Goal: Transaction & Acquisition: Book appointment/travel/reservation

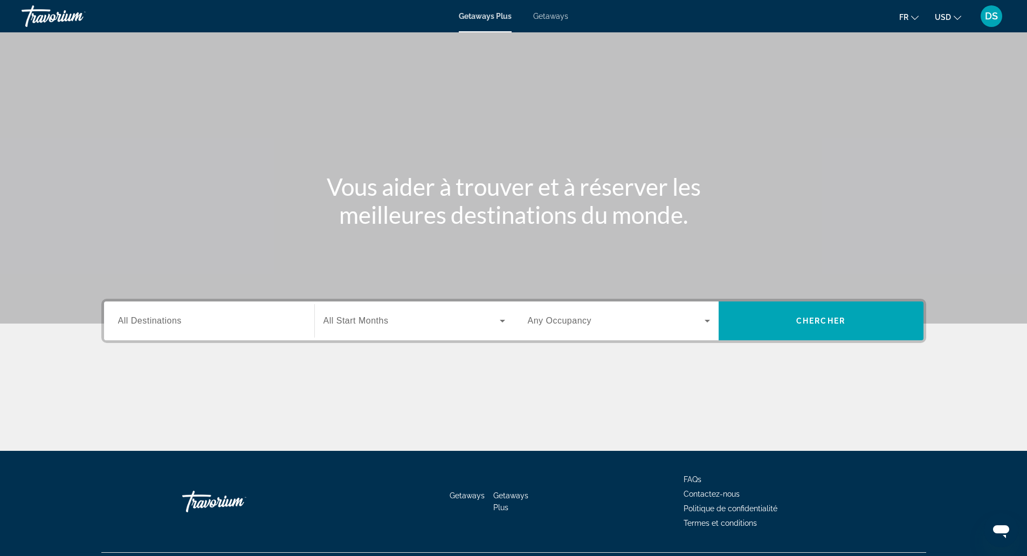
click at [545, 15] on span "Getaways" at bounding box center [550, 16] width 35 height 9
click at [500, 20] on span "Getaways Plus" at bounding box center [485, 16] width 52 height 9
click at [956, 11] on button "USD USD ($) MXN (Mex$) CAD (Can$) GBP (£) EUR (€) AUD (A$) NZD (NZ$) CNY (CN¥)" at bounding box center [948, 17] width 26 height 16
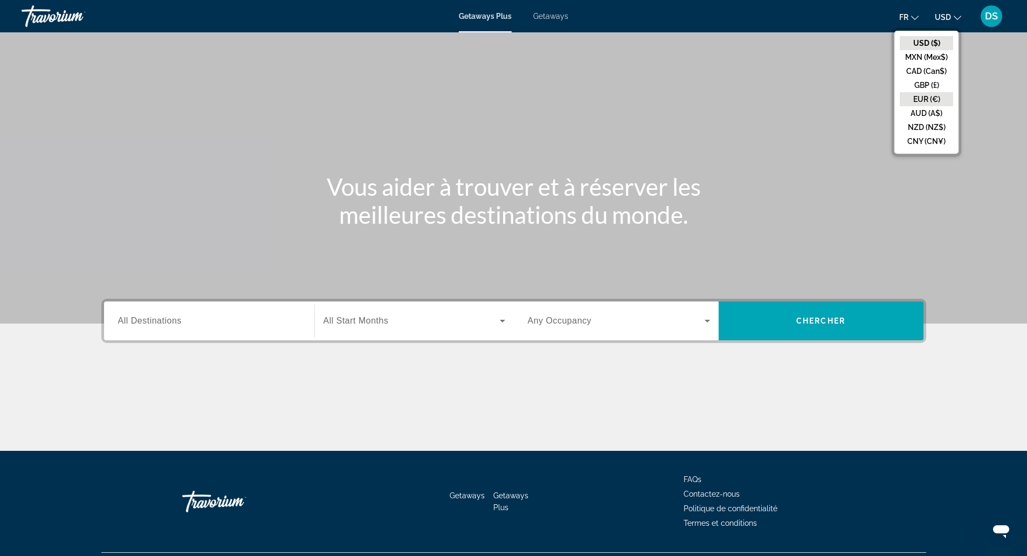
click at [938, 106] on button "EUR (€)" at bounding box center [926, 99] width 53 height 14
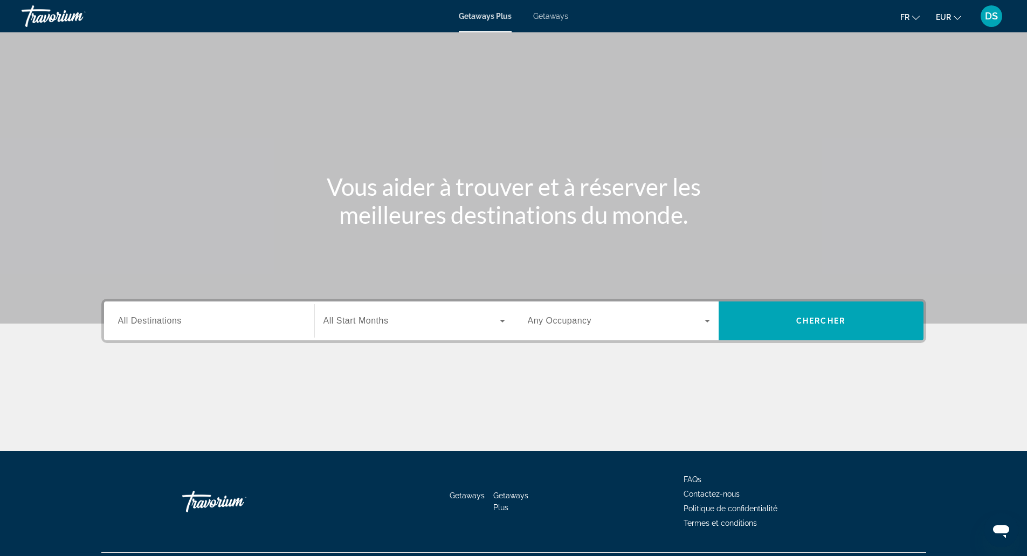
click at [534, 19] on span "Getaways" at bounding box center [550, 16] width 35 height 9
click at [491, 16] on span "Getaways Plus" at bounding box center [485, 16] width 52 height 9
click at [176, 328] on div "Search widget" at bounding box center [209, 321] width 182 height 31
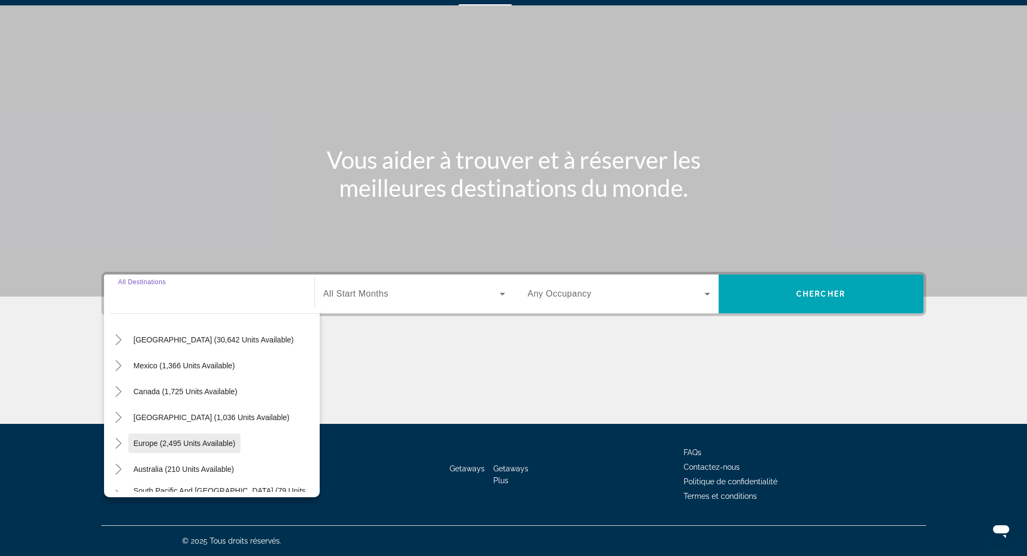
scroll to position [54, 0]
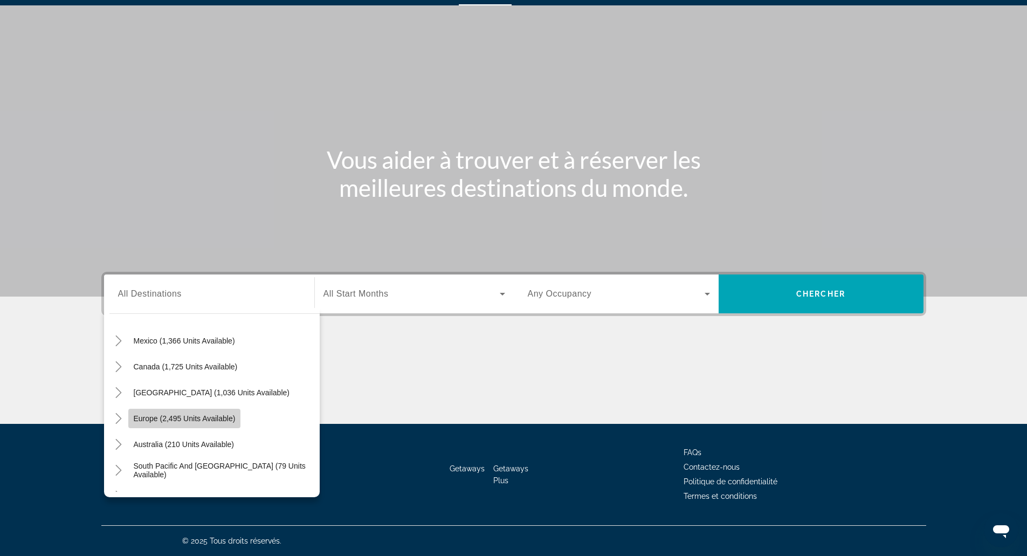
click at [198, 416] on span "Europe (2,495 units available)" at bounding box center [185, 418] width 102 height 9
type input "**********"
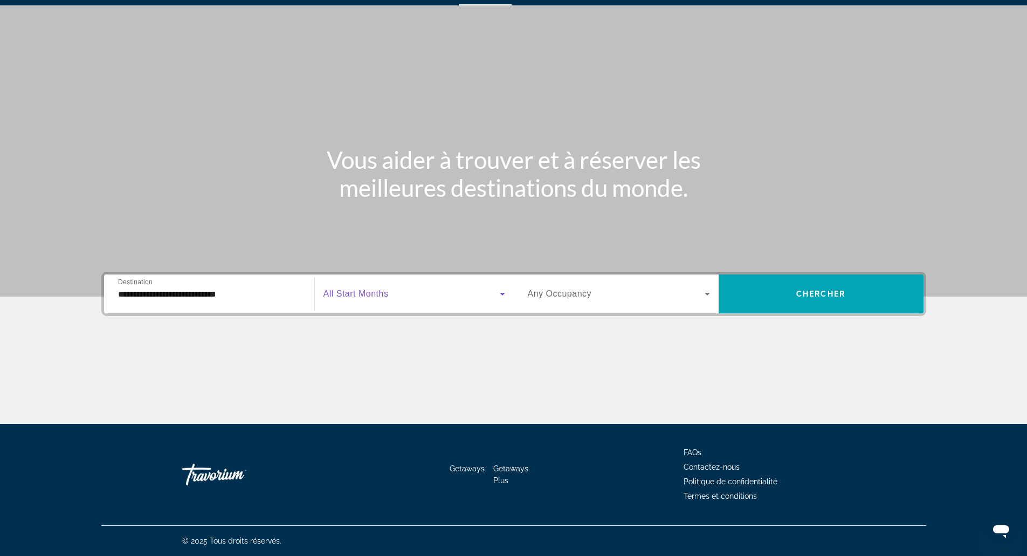
click at [413, 295] on span "Search widget" at bounding box center [412, 293] width 176 height 13
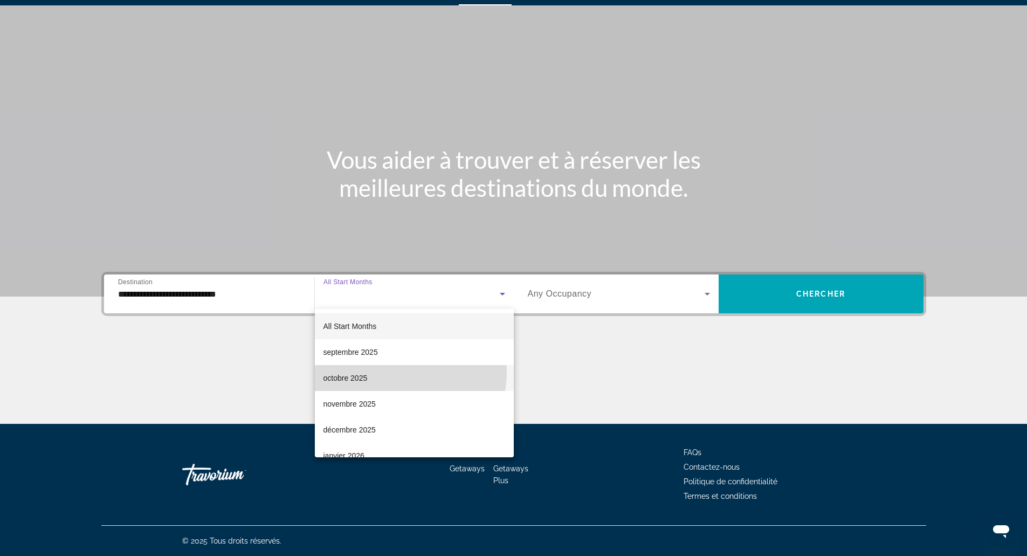
click at [401, 373] on mat-option "octobre 2025" at bounding box center [414, 378] width 199 height 26
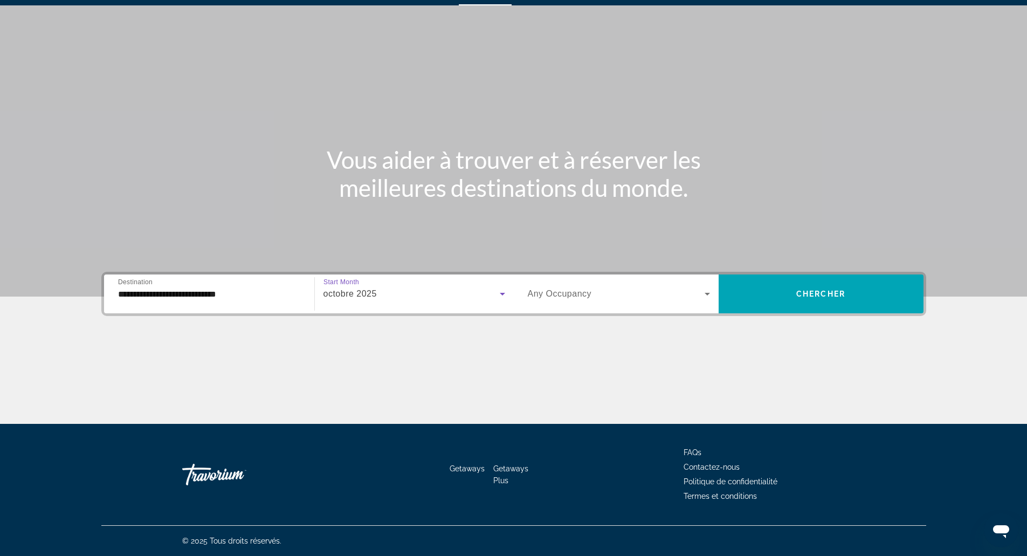
click at [559, 297] on span "Any Occupancy" at bounding box center [560, 293] width 64 height 9
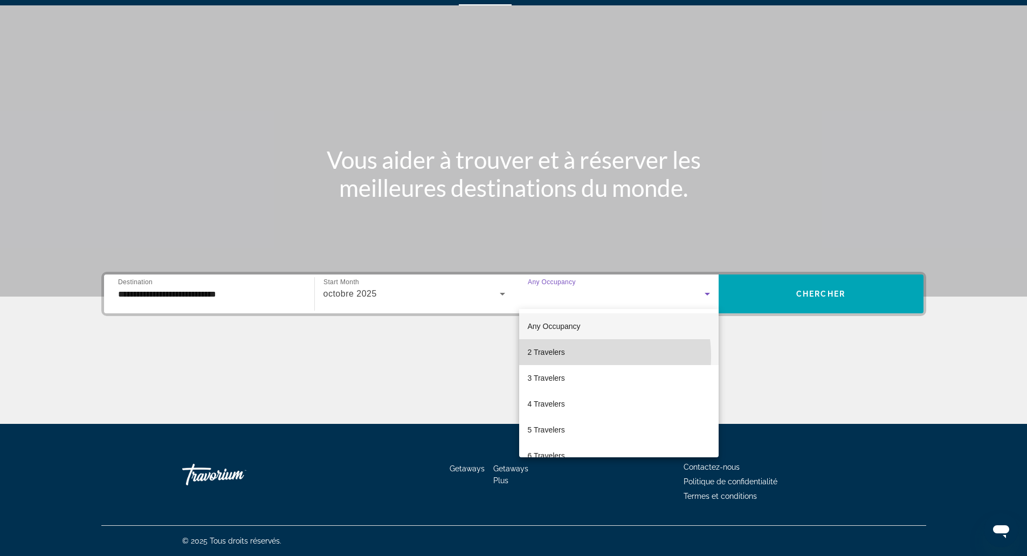
click at [567, 356] on mat-option "2 Travelers" at bounding box center [619, 352] width 200 height 26
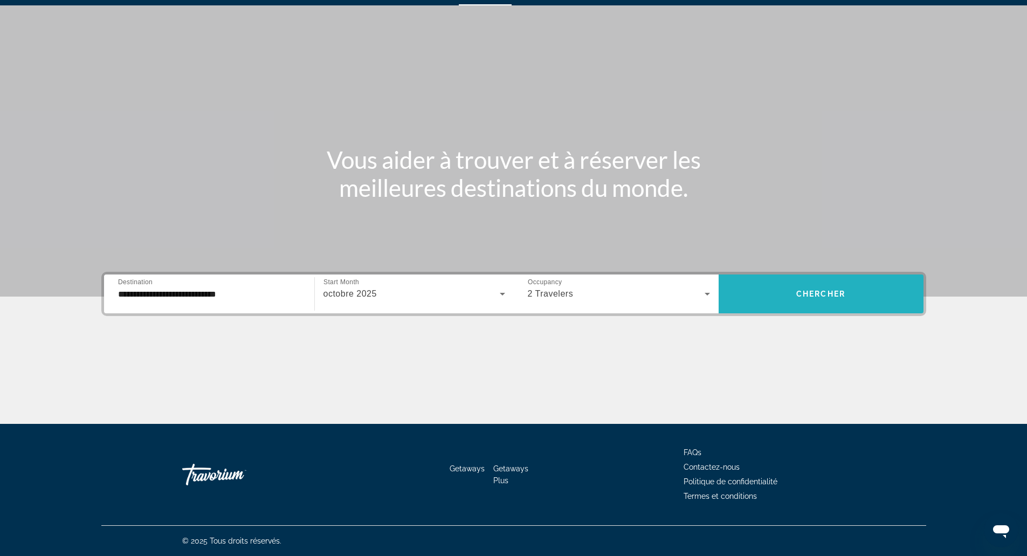
click at [841, 290] on span "Chercher" at bounding box center [820, 294] width 49 height 9
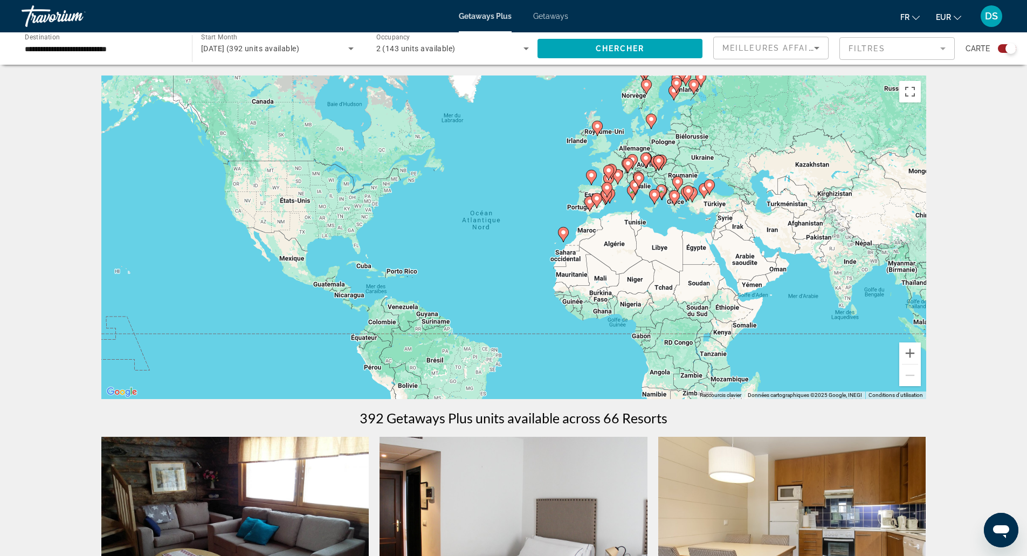
click at [884, 53] on mat-form-field "Filtres" at bounding box center [897, 48] width 115 height 23
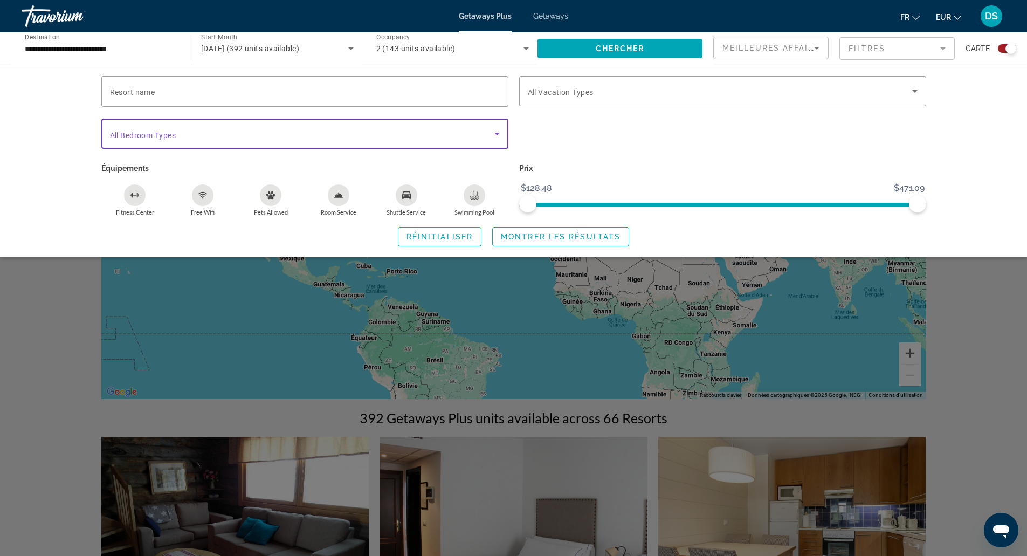
click at [246, 136] on span "Search widget" at bounding box center [302, 133] width 384 height 13
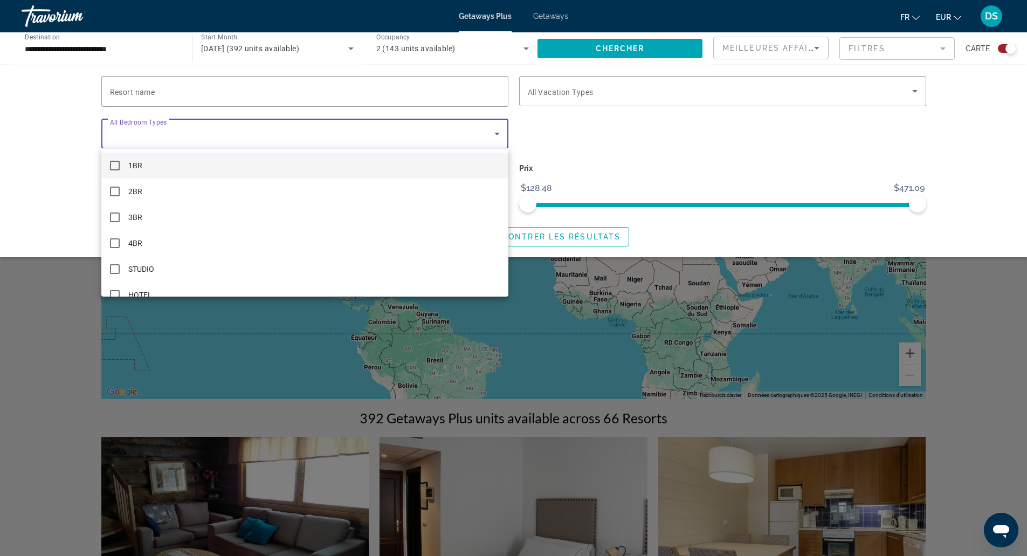
click at [247, 136] on div at bounding box center [513, 278] width 1027 height 556
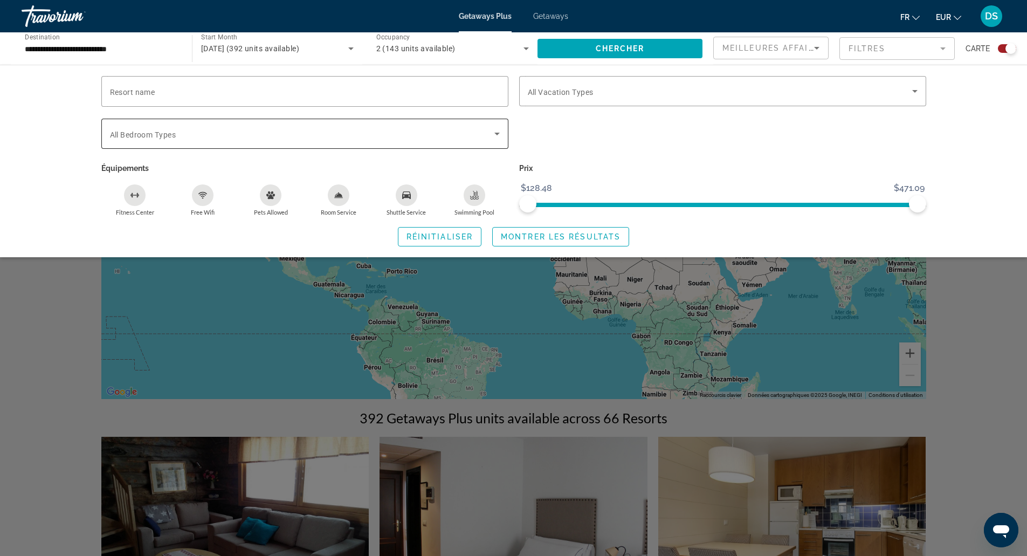
click at [426, 146] on div "Search widget" at bounding box center [305, 134] width 390 height 30
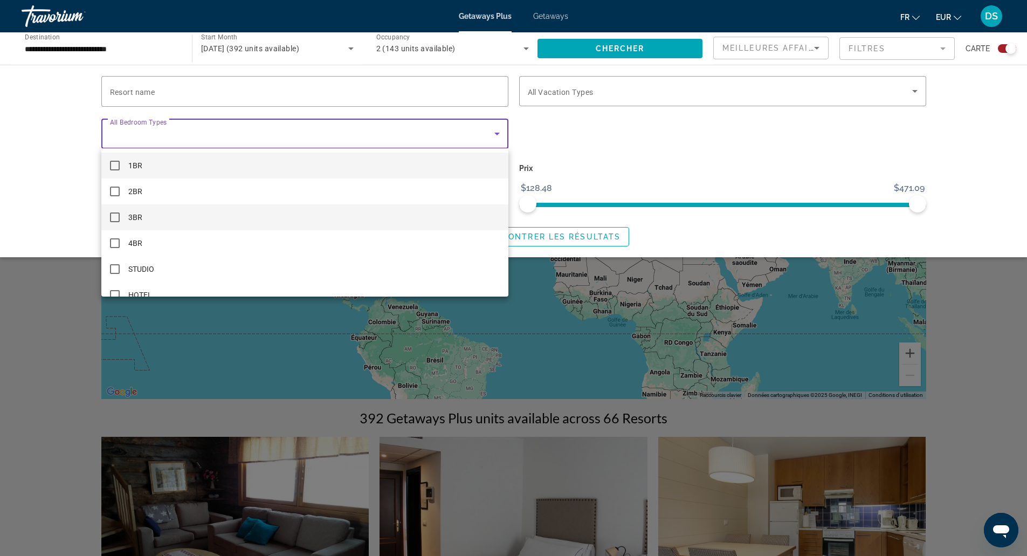
scroll to position [16, 0]
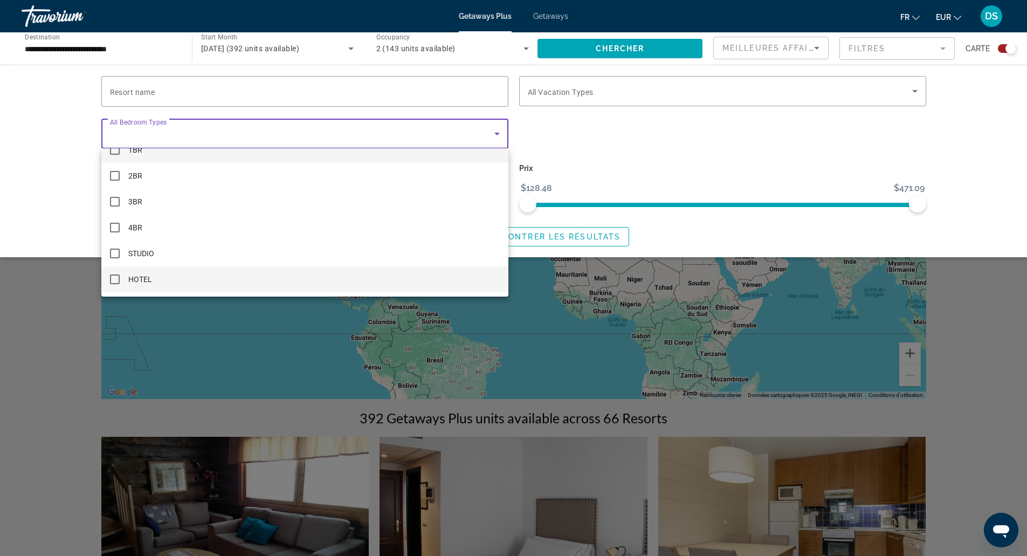
click at [119, 283] on mat-pseudo-checkbox at bounding box center [115, 279] width 10 height 10
click at [657, 145] on div at bounding box center [513, 278] width 1027 height 556
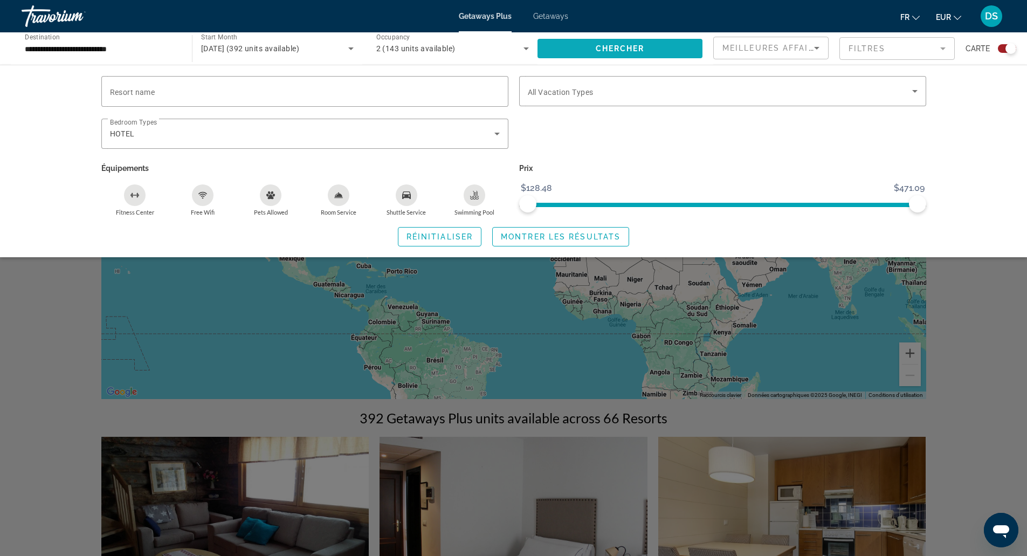
click at [644, 49] on span "Chercher" at bounding box center [620, 48] width 49 height 9
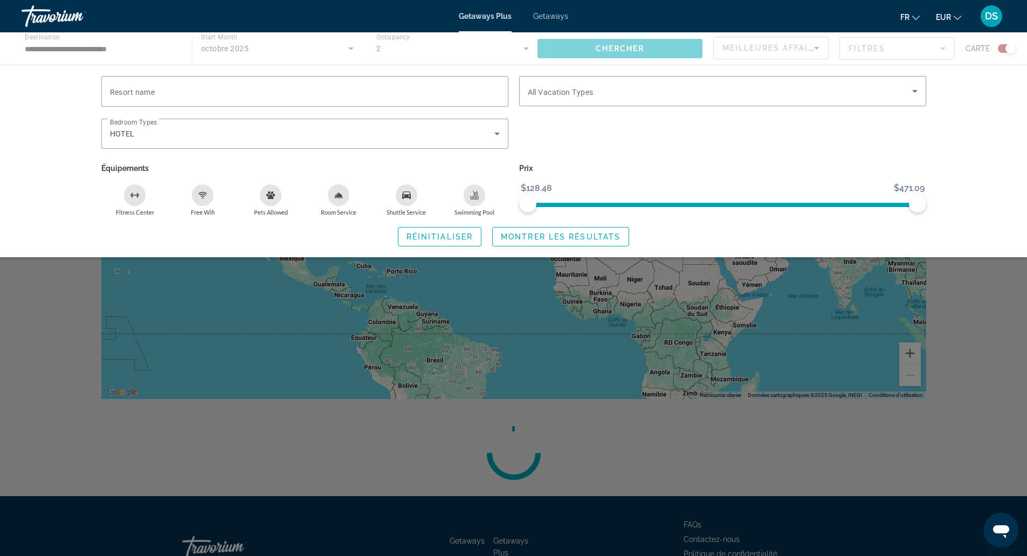
click at [4, 331] on div "Search widget" at bounding box center [513, 359] width 1027 height 394
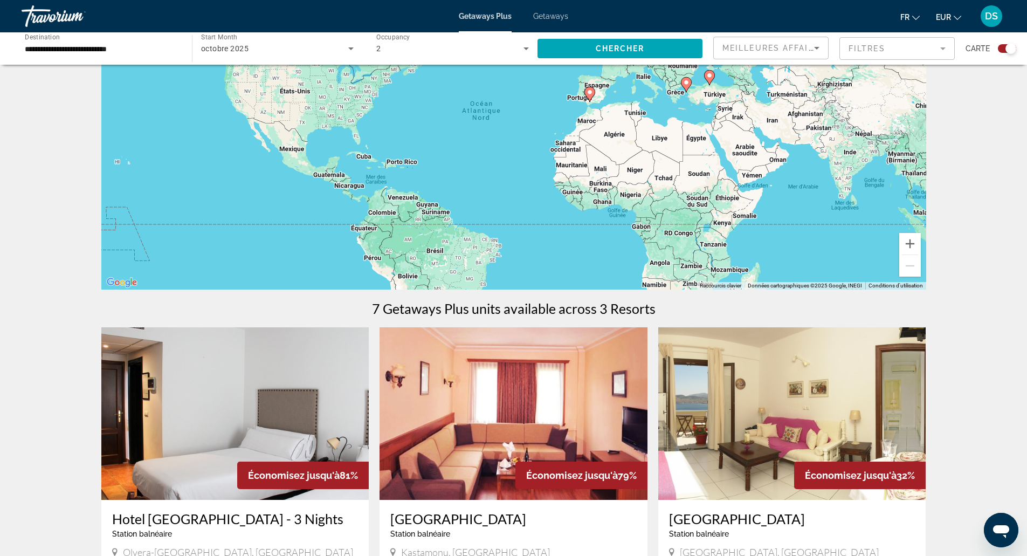
scroll to position [216, 0]
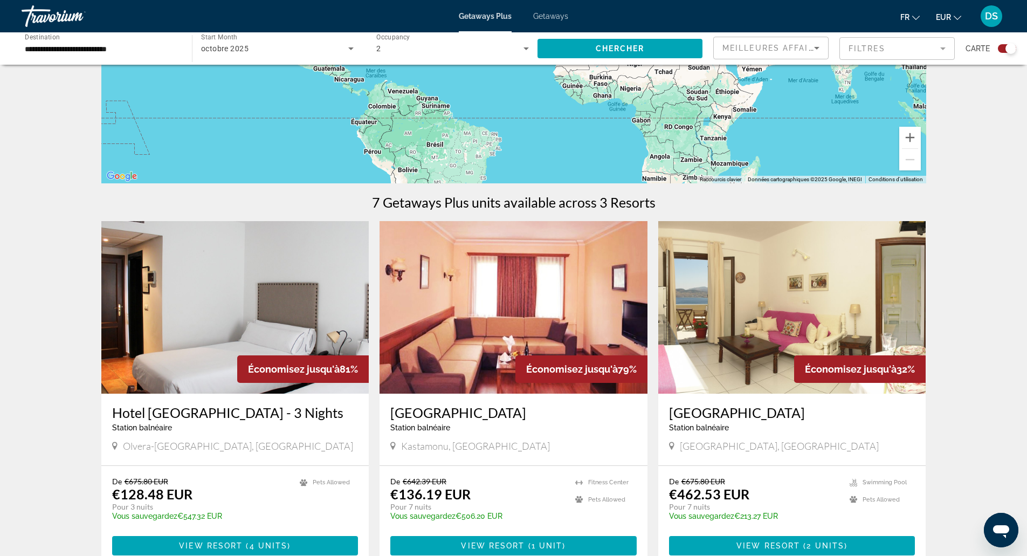
click at [19, 398] on div "← Déplacement vers la gauche → Déplacement vers la droite ↑ Déplacement vers le…" at bounding box center [513, 235] width 1027 height 750
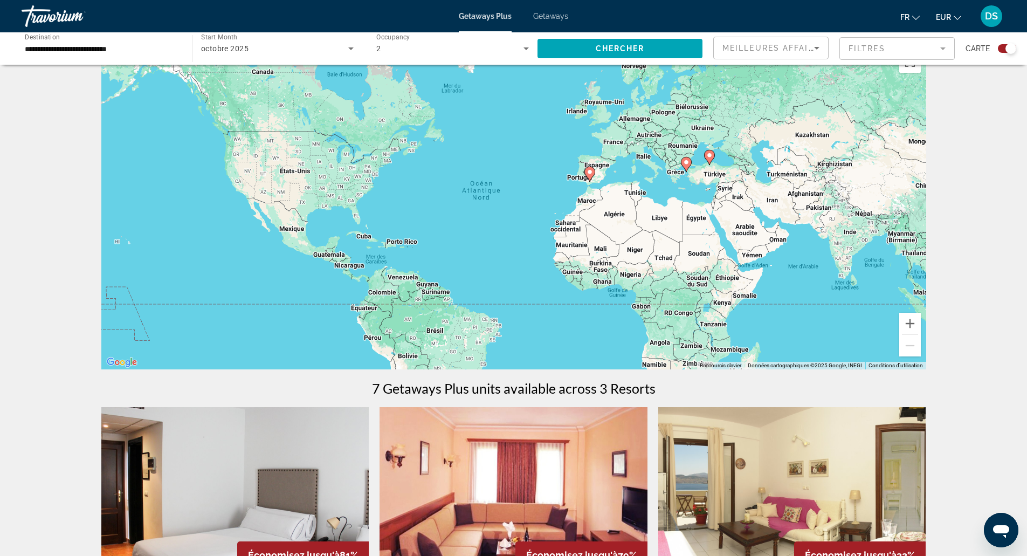
scroll to position [0, 0]
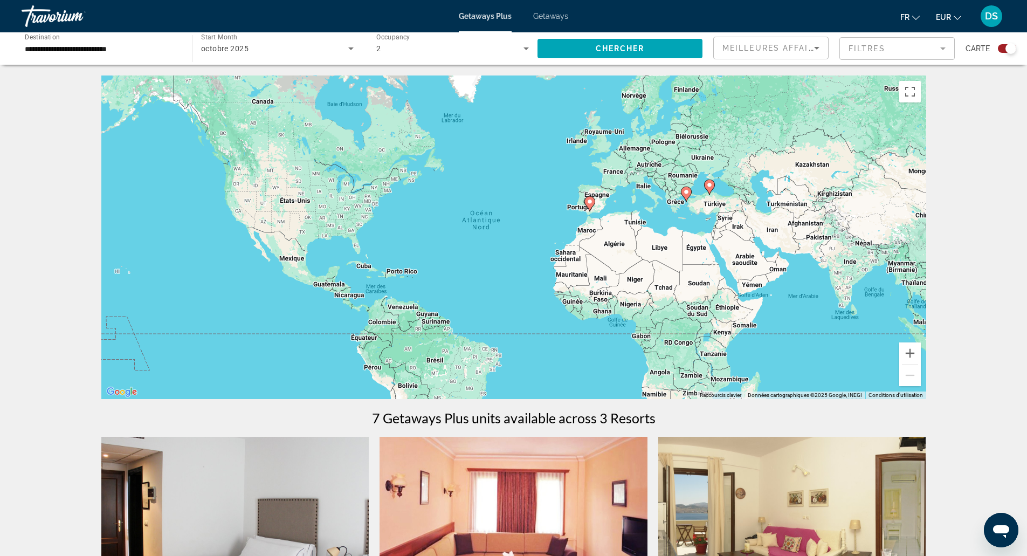
click at [172, 46] on input "**********" at bounding box center [101, 49] width 153 height 13
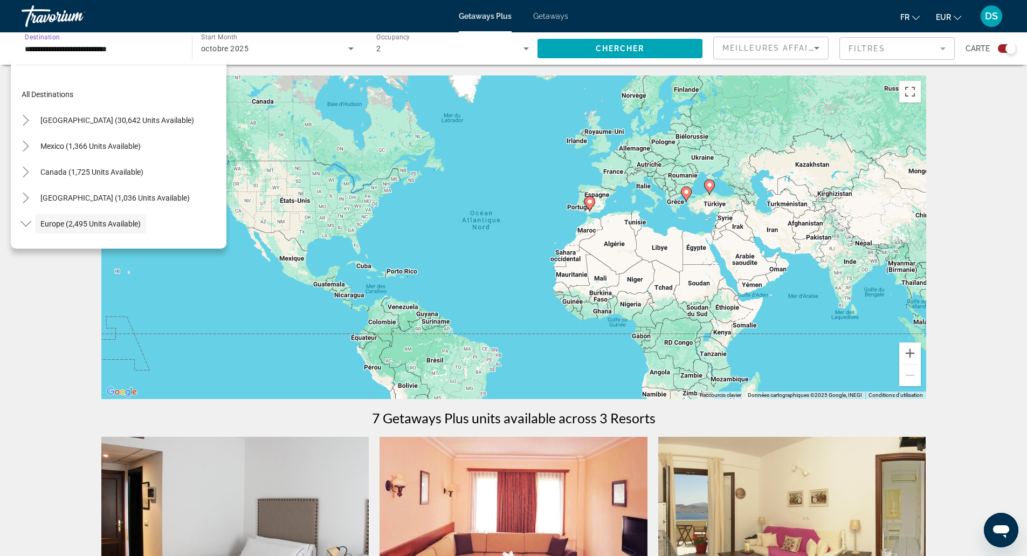
scroll to position [64, 0]
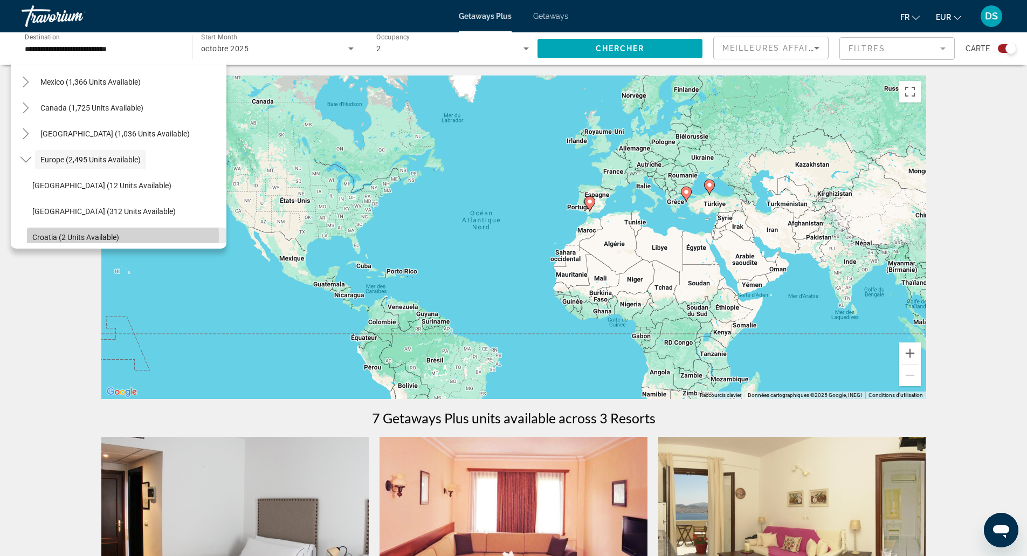
click at [83, 237] on span "Croatia (2 units available)" at bounding box center [75, 237] width 87 height 9
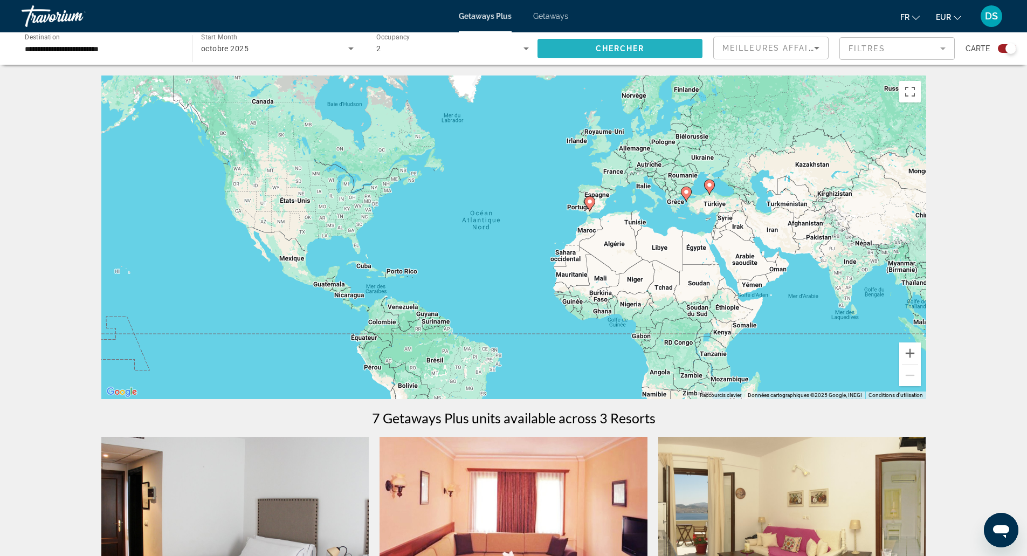
click at [564, 53] on span "Search widget" at bounding box center [620, 49] width 165 height 26
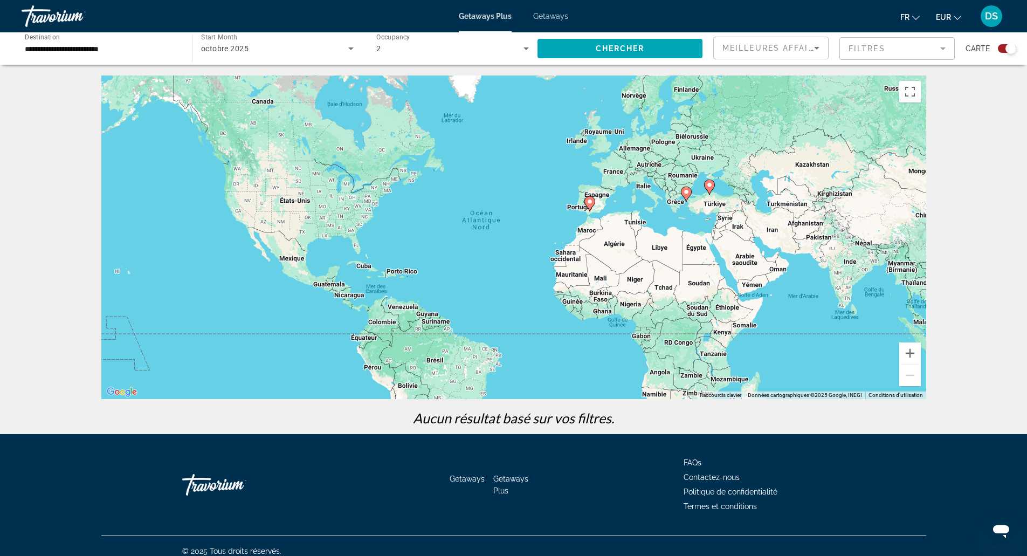
click at [84, 60] on div "**********" at bounding box center [101, 48] width 153 height 31
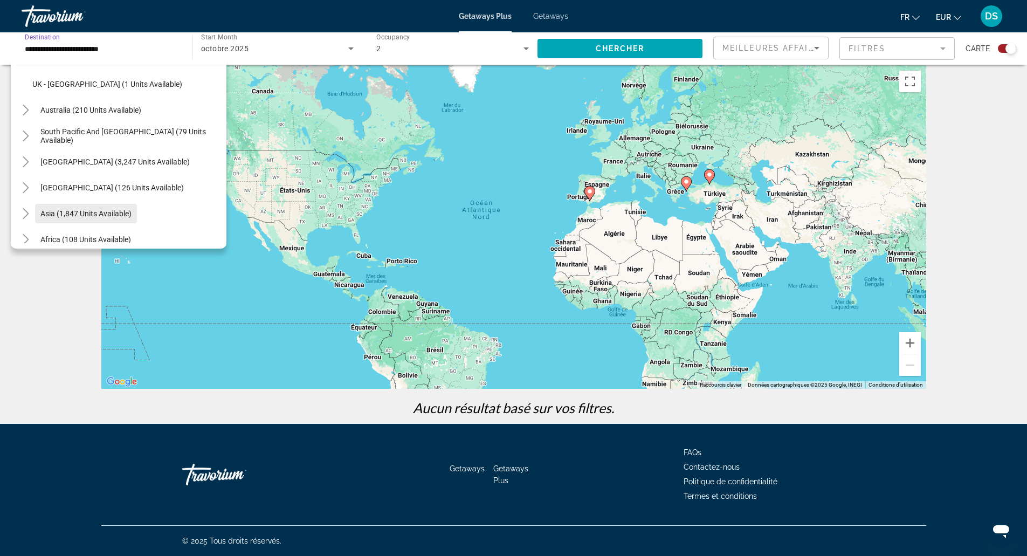
scroll to position [613, 0]
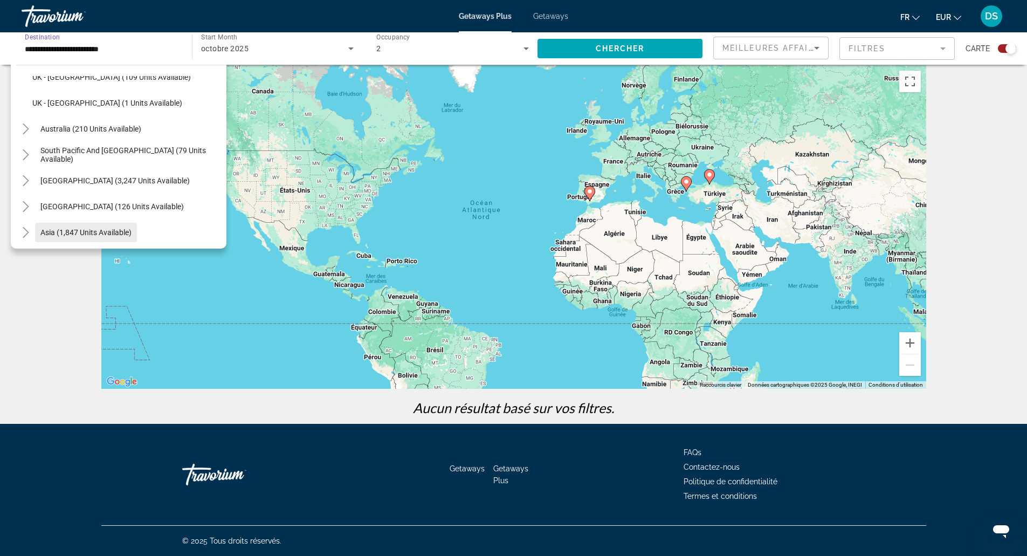
click at [96, 228] on span "Asia (1,847 units available)" at bounding box center [85, 232] width 91 height 9
type input "**********"
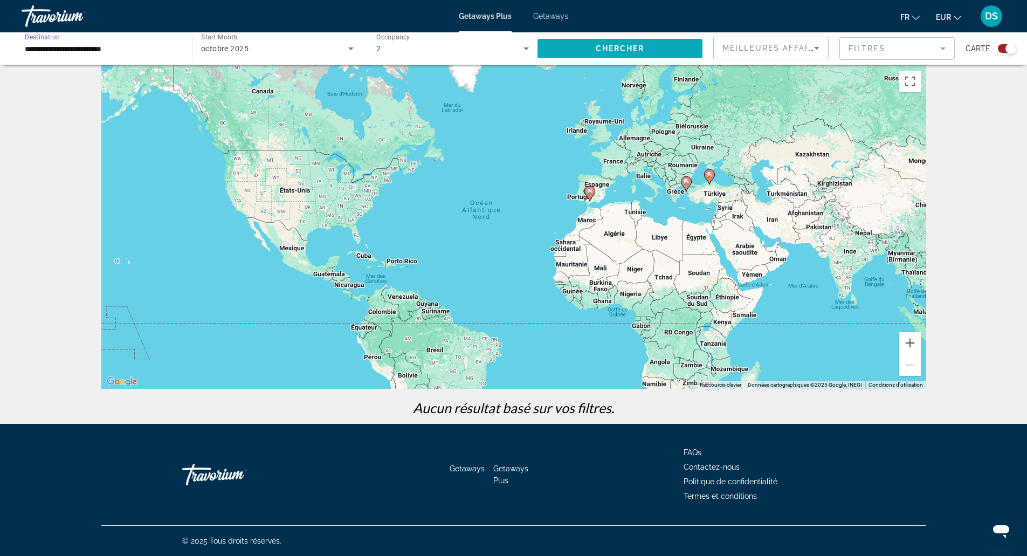
click at [638, 48] on span "Chercher" at bounding box center [620, 48] width 49 height 9
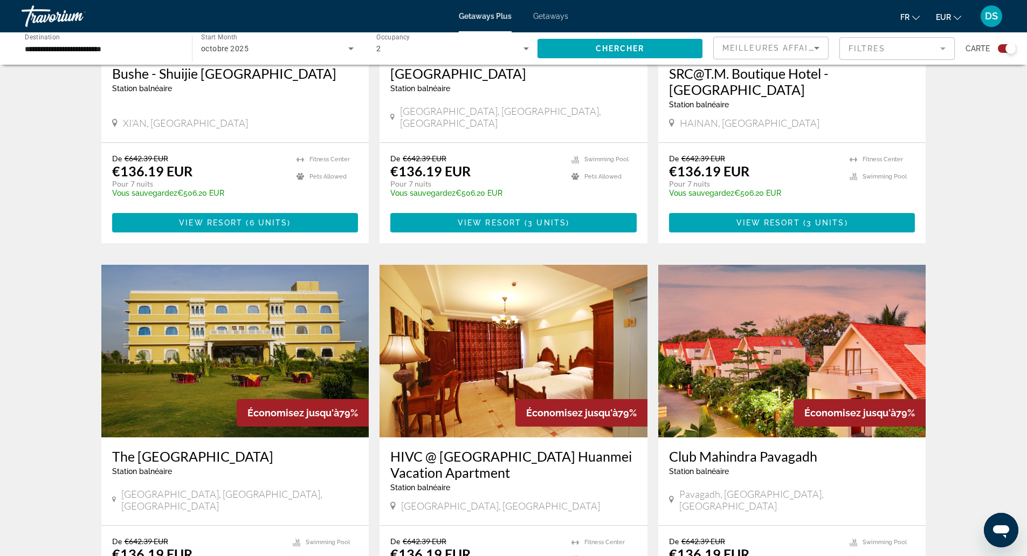
scroll to position [1402, 0]
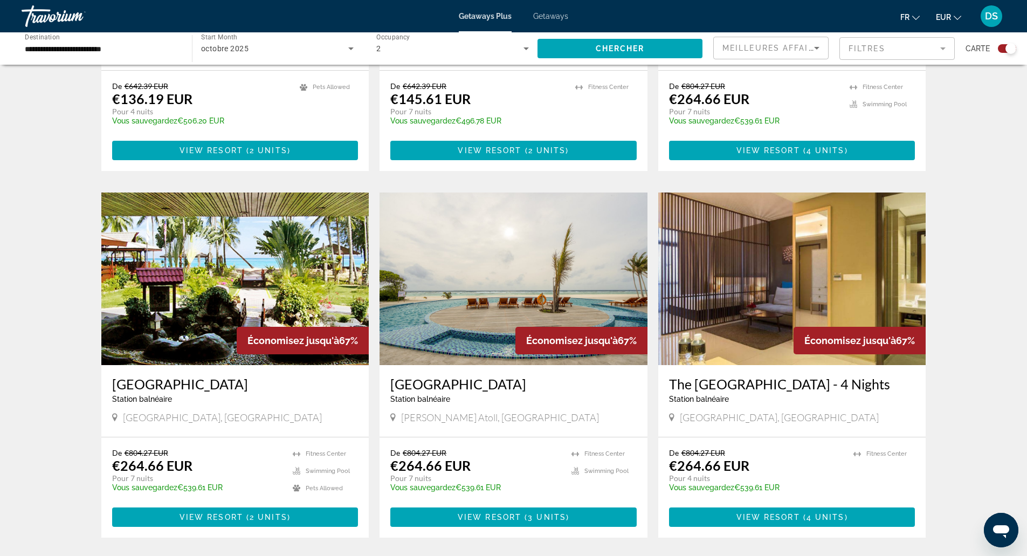
scroll to position [1025, 0]
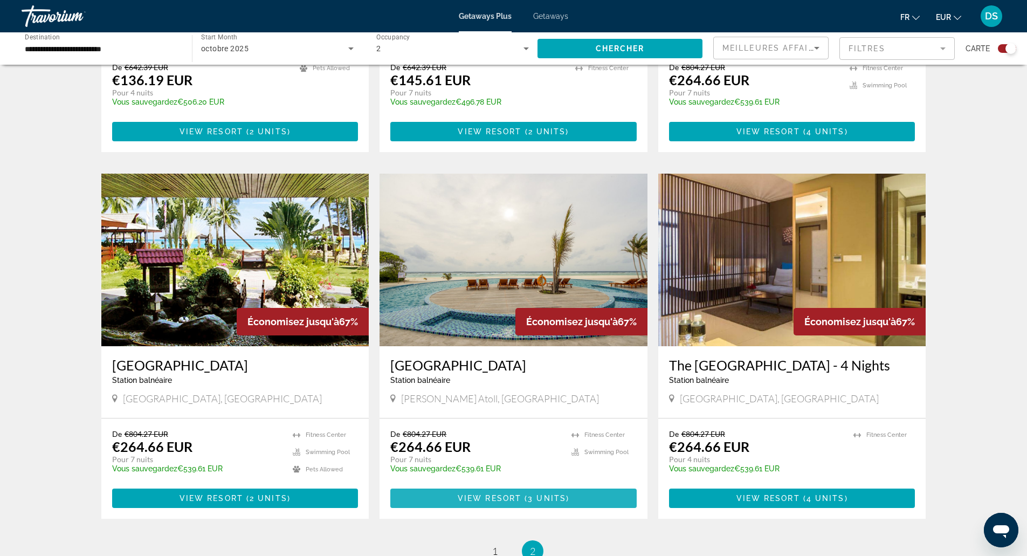
click at [523, 494] on span "Main content" at bounding box center [522, 498] width 3 height 9
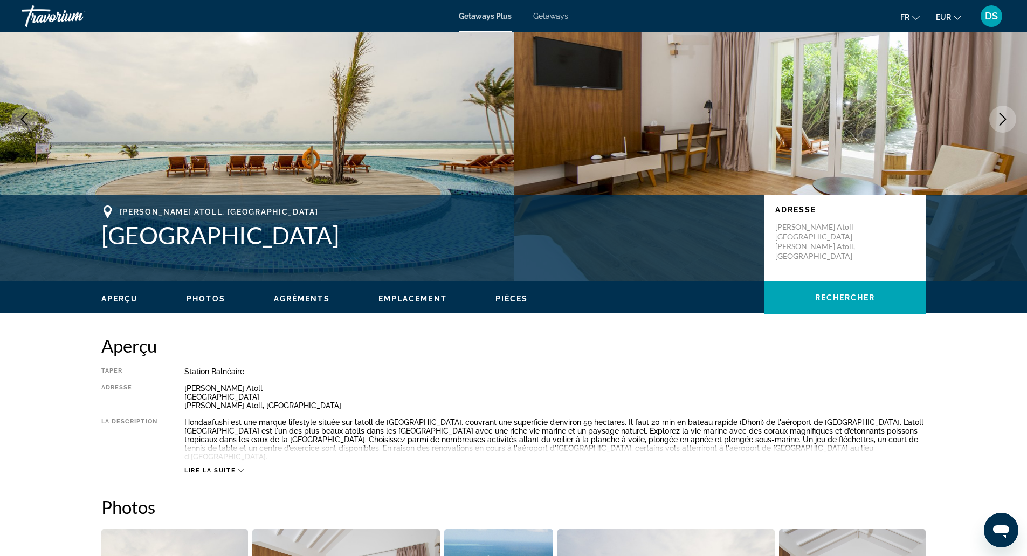
scroll to position [162, 0]
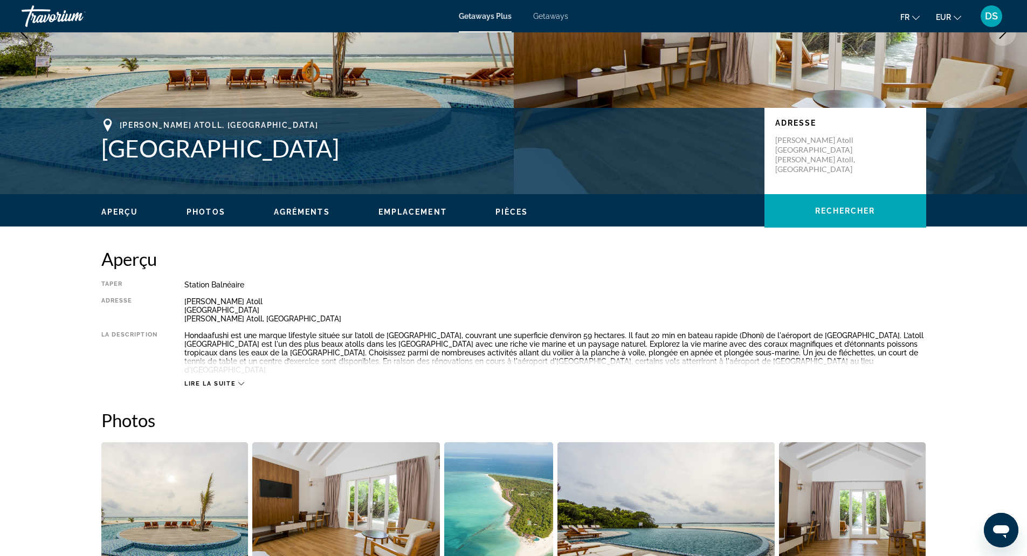
click at [220, 380] on span "Lire la suite" at bounding box center [209, 383] width 51 height 7
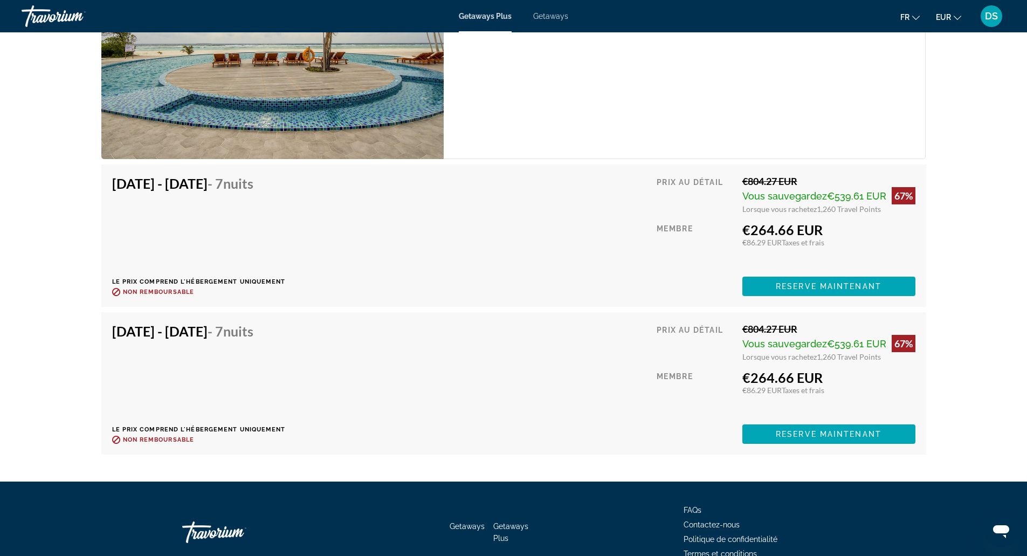
scroll to position [2157, 0]
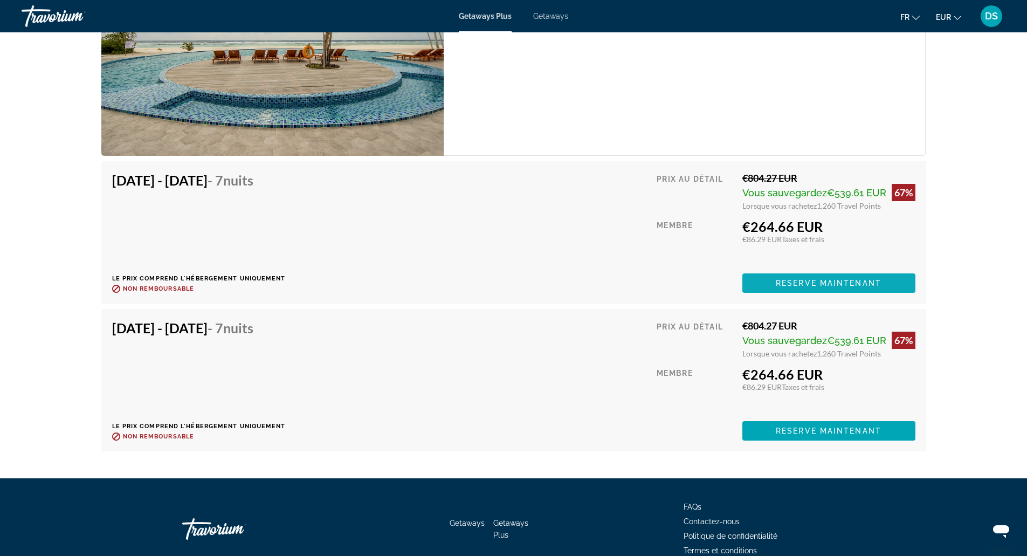
click at [812, 279] on span "Reserve maintenant" at bounding box center [829, 283] width 106 height 9
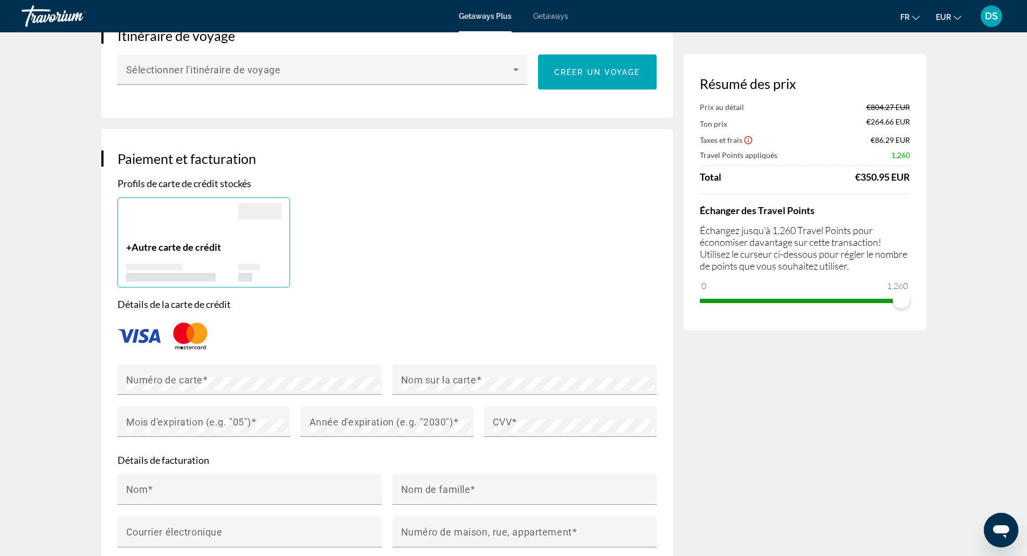
scroll to position [647, 0]
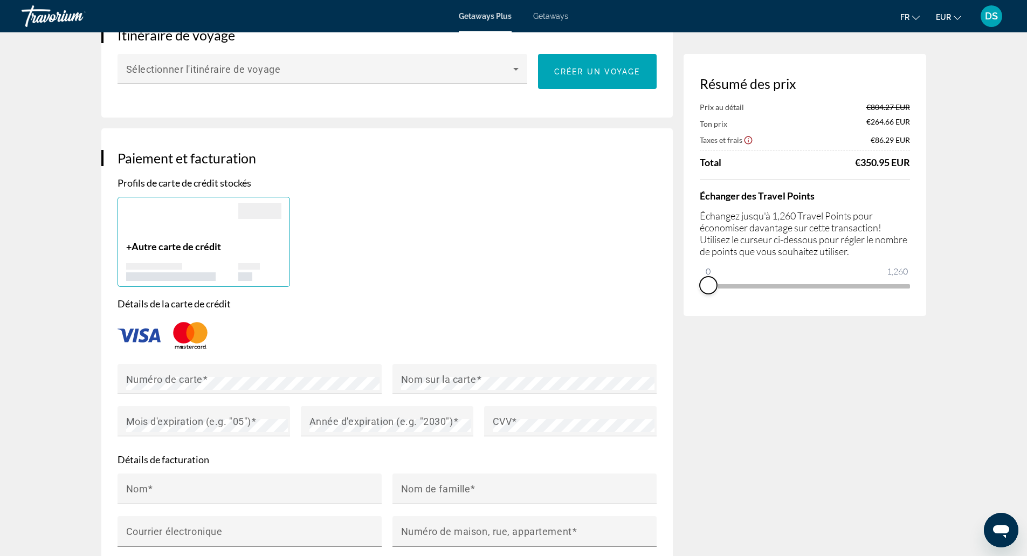
drag, startPoint x: 896, startPoint y: 297, endPoint x: 534, endPoint y: 327, distance: 362.6
drag, startPoint x: 709, startPoint y: 272, endPoint x: 1109, endPoint y: 234, distance: 401.9
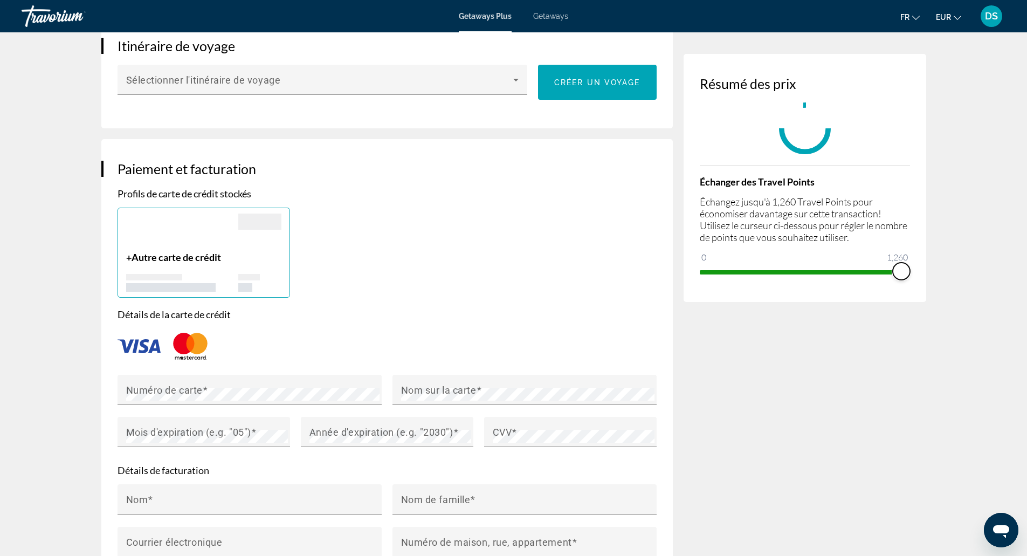
scroll to position [377, 0]
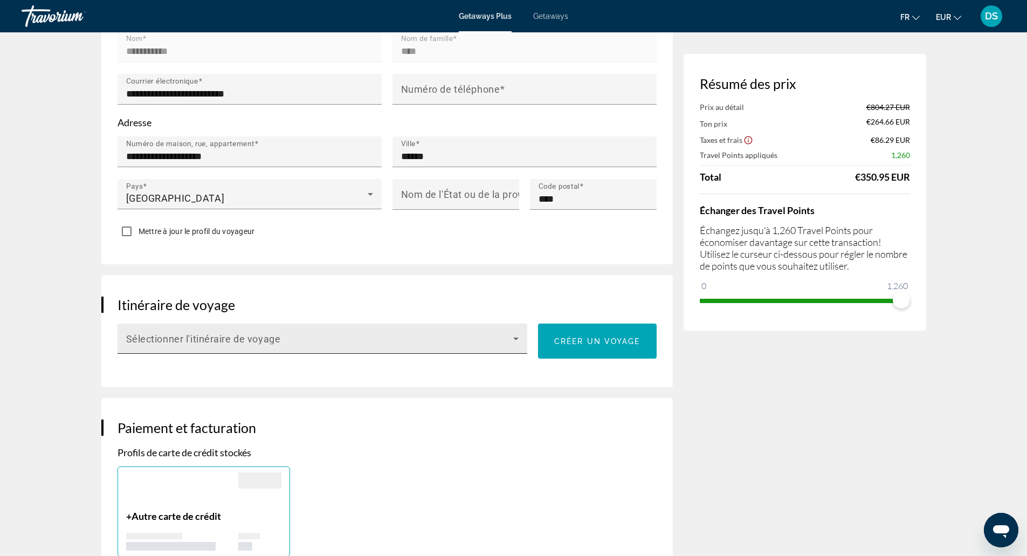
click at [293, 332] on div "Sélectionner l'itinéraire de voyage" at bounding box center [322, 339] width 393 height 30
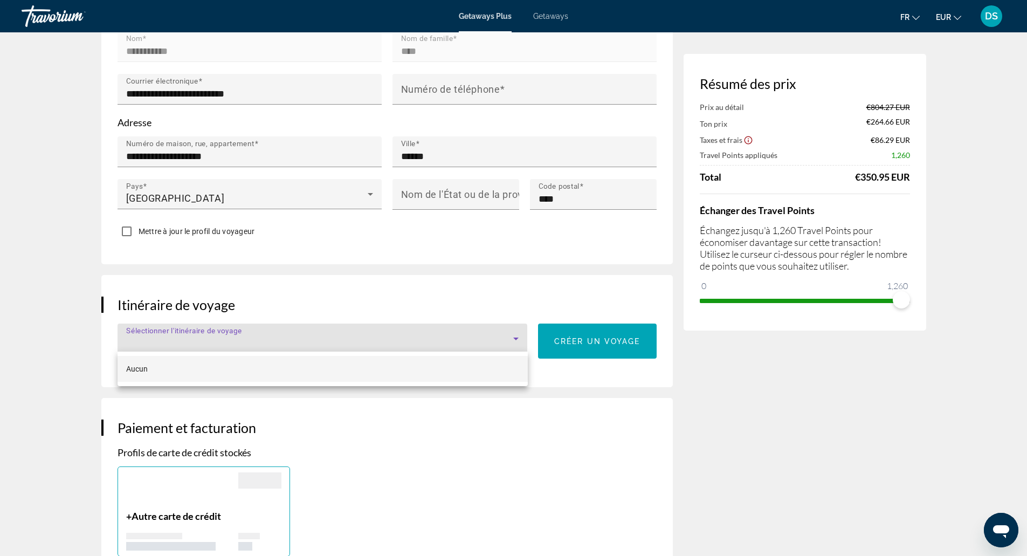
click at [277, 368] on mat-option "Aucun" at bounding box center [323, 369] width 410 height 26
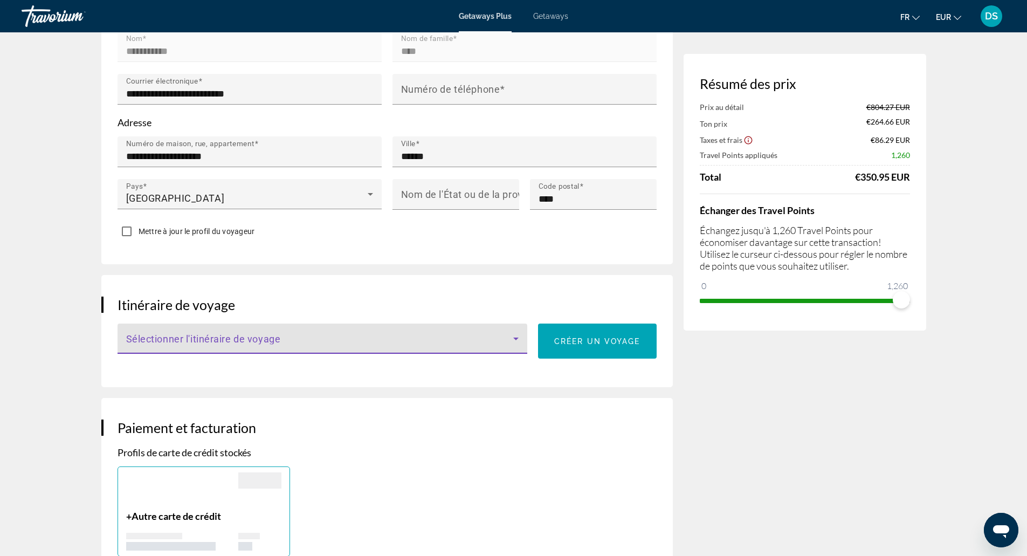
click at [357, 338] on span "Main content" at bounding box center [320, 342] width 388 height 13
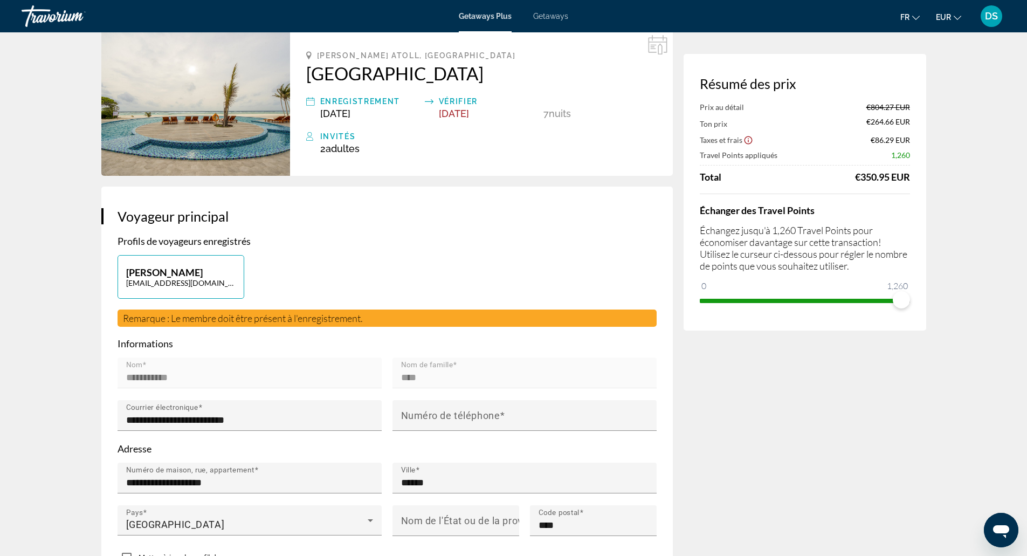
scroll to position [0, 0]
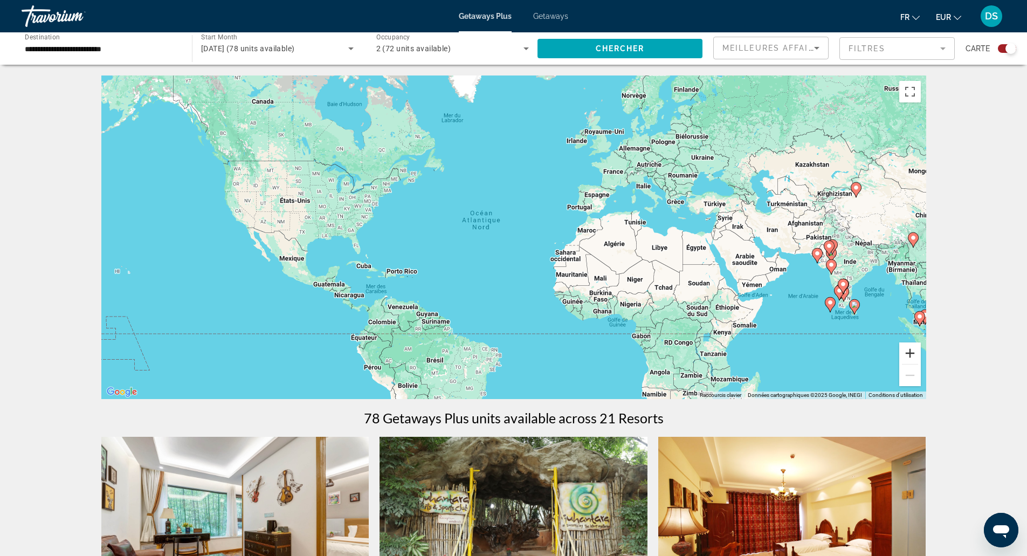
click at [903, 350] on button "Zoom avant" at bounding box center [910, 353] width 22 height 22
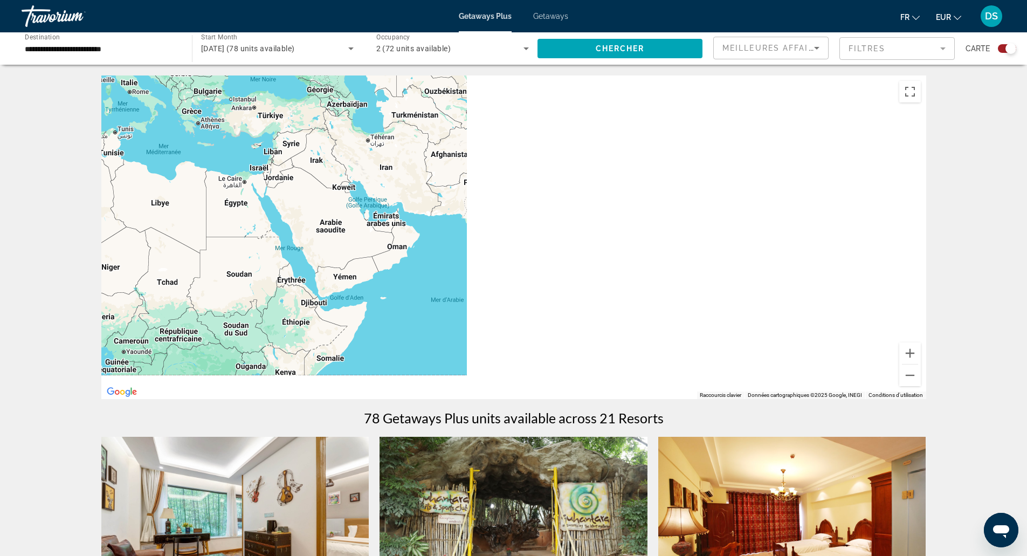
drag, startPoint x: 897, startPoint y: 315, endPoint x: 219, endPoint y: 251, distance: 680.4
click at [219, 251] on div "Main content" at bounding box center [513, 237] width 825 height 324
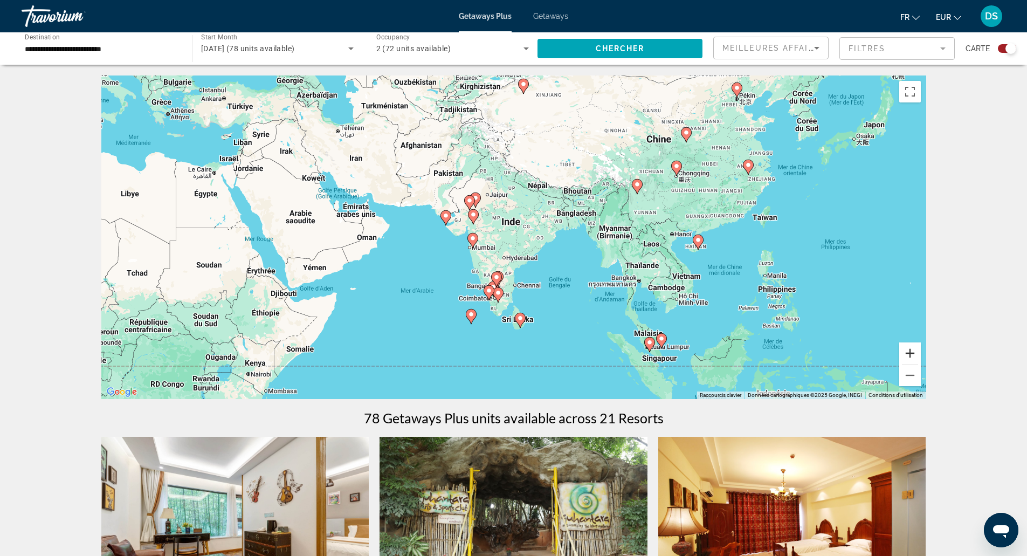
click at [913, 353] on button "Zoom avant" at bounding box center [910, 353] width 22 height 22
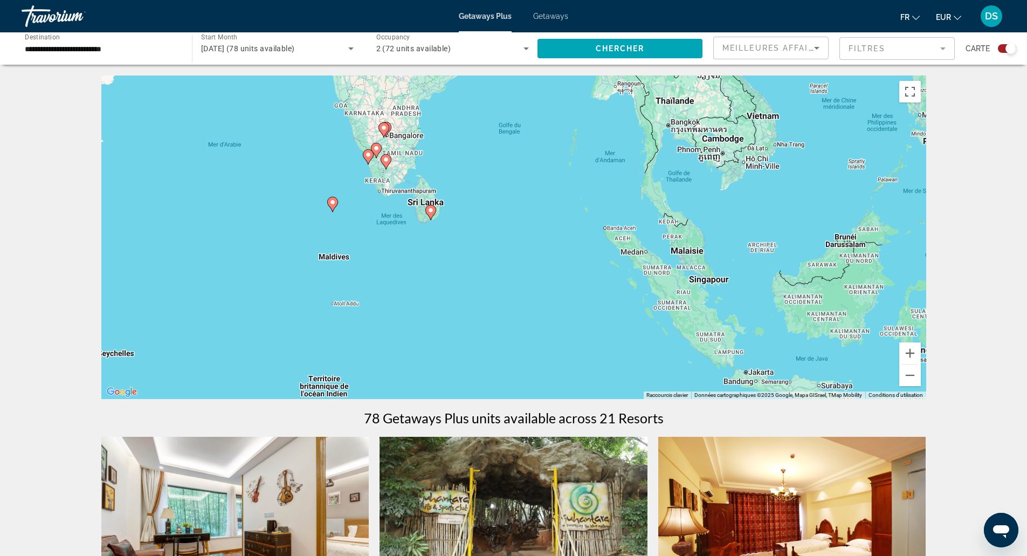
drag, startPoint x: 672, startPoint y: 347, endPoint x: 575, endPoint y: 147, distance: 222.4
click at [575, 147] on div "Pour activer le glissement avec le clavier, appuyez sur Alt+Entrée. Une fois ce…" at bounding box center [513, 237] width 825 height 324
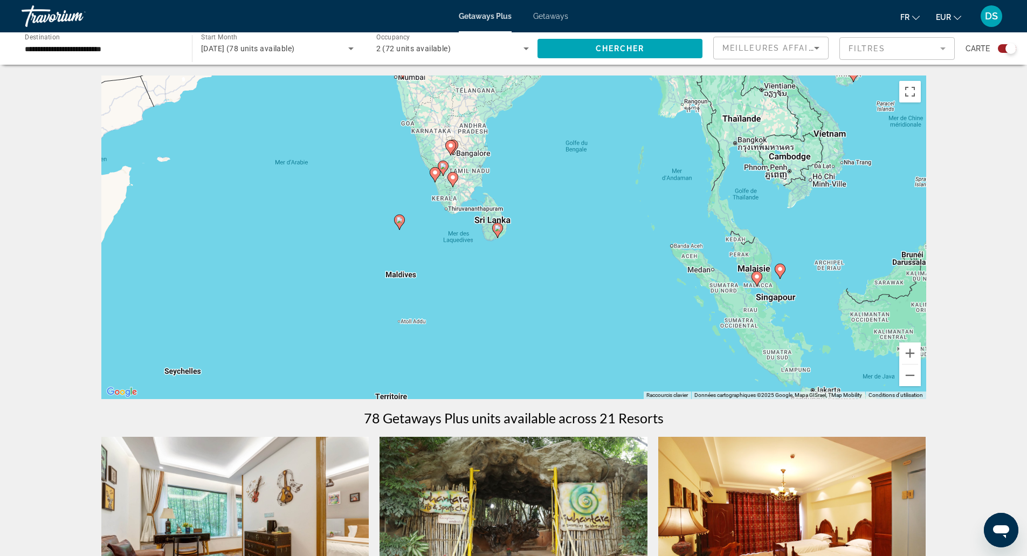
drag, startPoint x: 547, startPoint y: 187, endPoint x: 606, endPoint y: 210, distance: 63.2
click at [606, 210] on div "Pour activer le glissement avec le clavier, appuyez sur Alt+Entrée. Une fois ce…" at bounding box center [513, 237] width 825 height 324
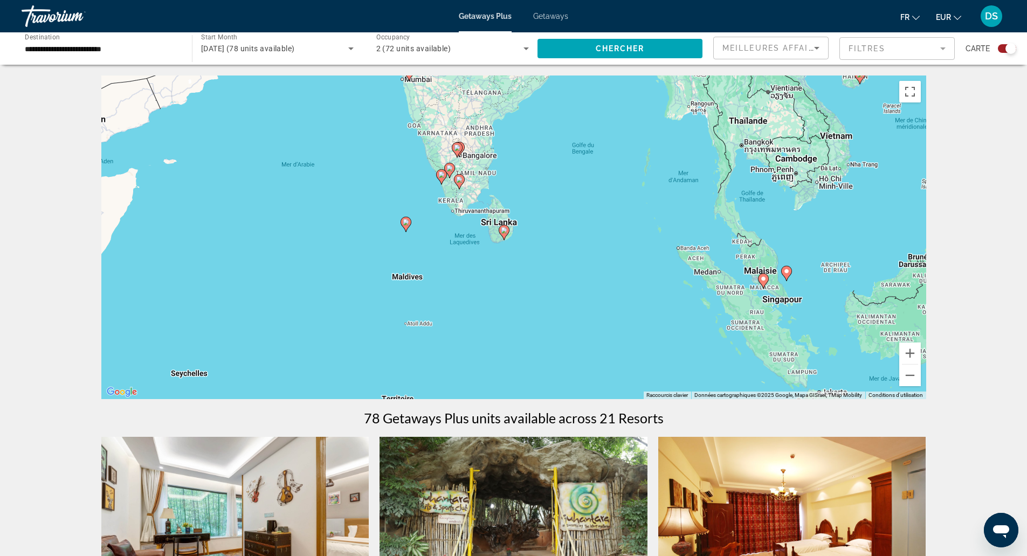
click at [674, 54] on span "Search widget" at bounding box center [620, 49] width 165 height 26
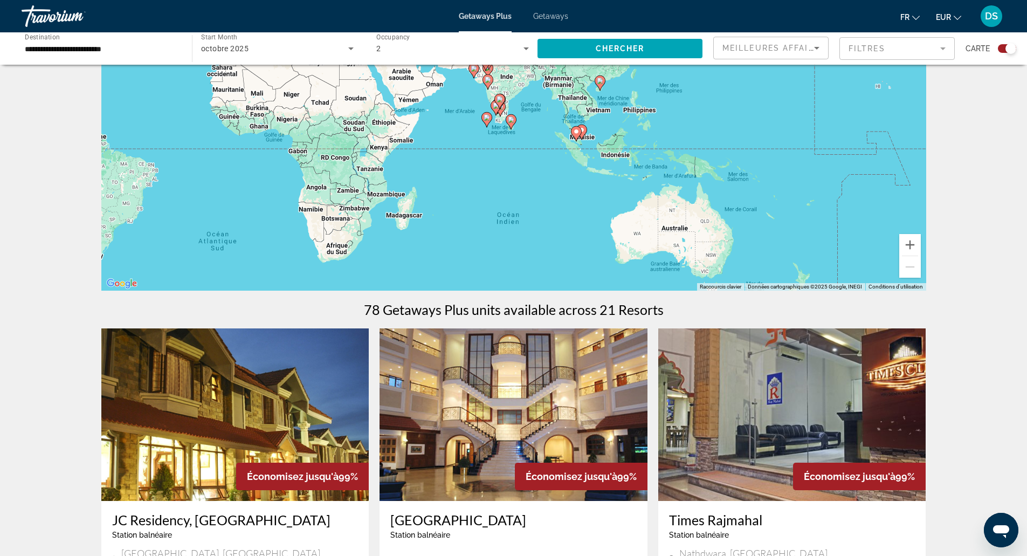
scroll to position [270, 0]
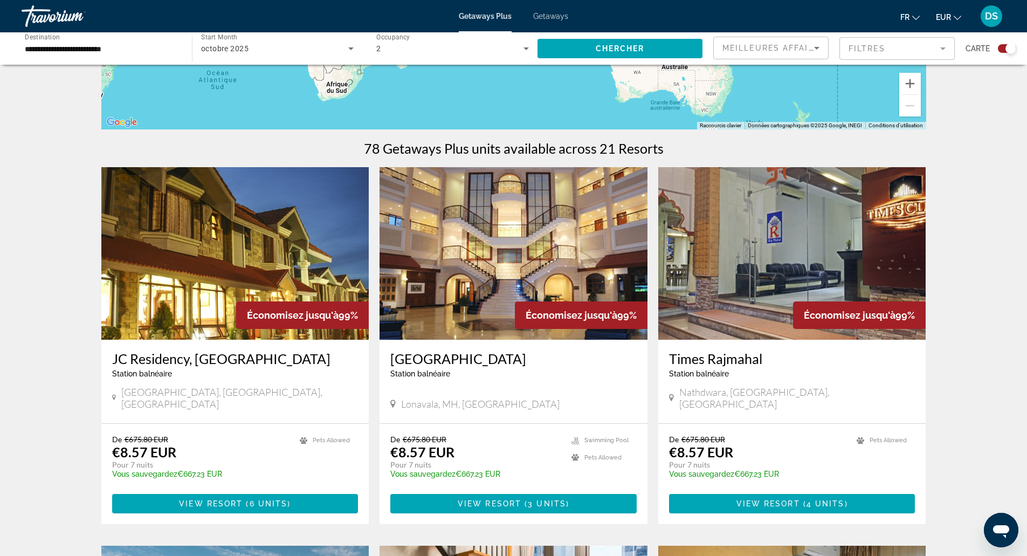
click at [778, 44] on span "Meilleures affaires" at bounding box center [775, 48] width 104 height 9
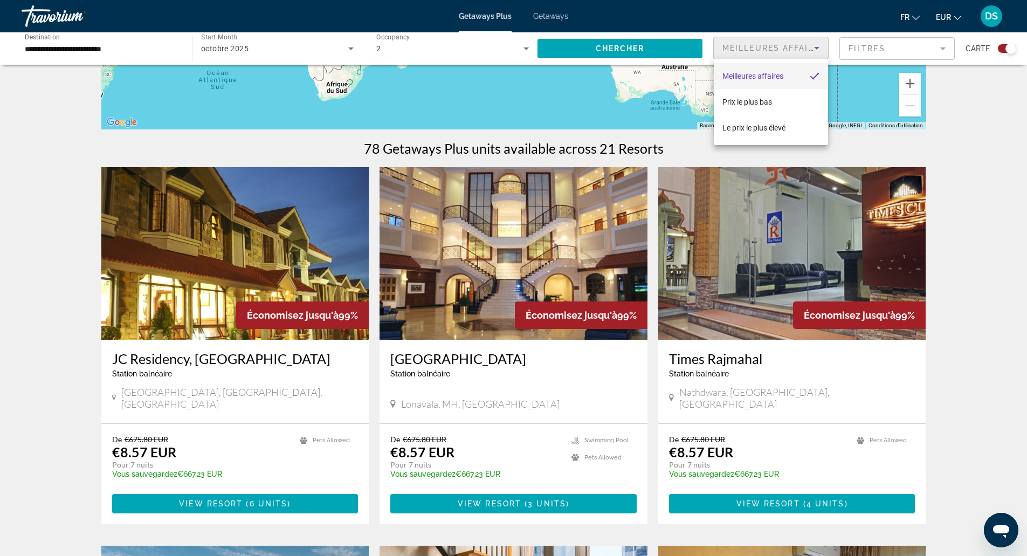
click at [897, 43] on div at bounding box center [513, 278] width 1027 height 556
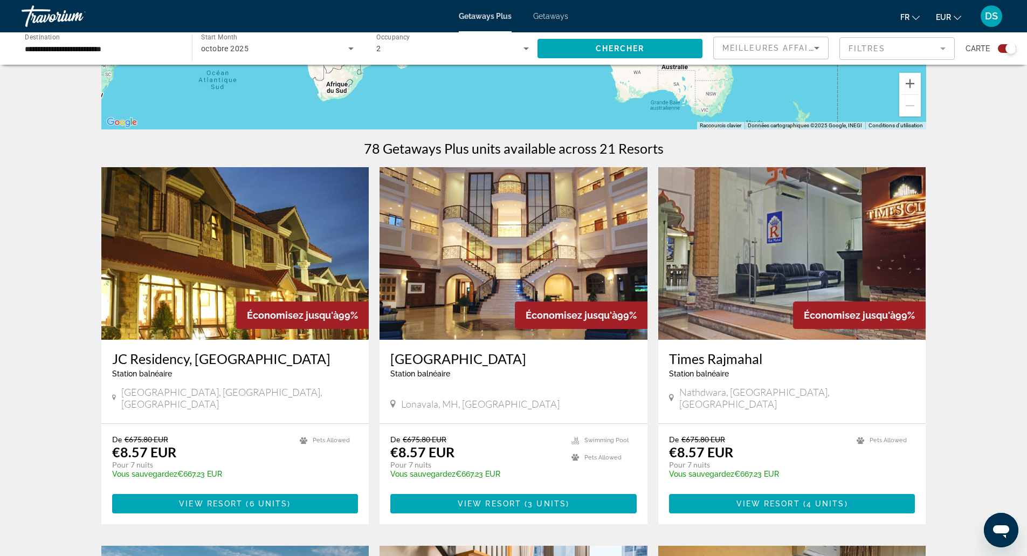
click at [898, 50] on mat-form-field "Filtres" at bounding box center [897, 48] width 115 height 23
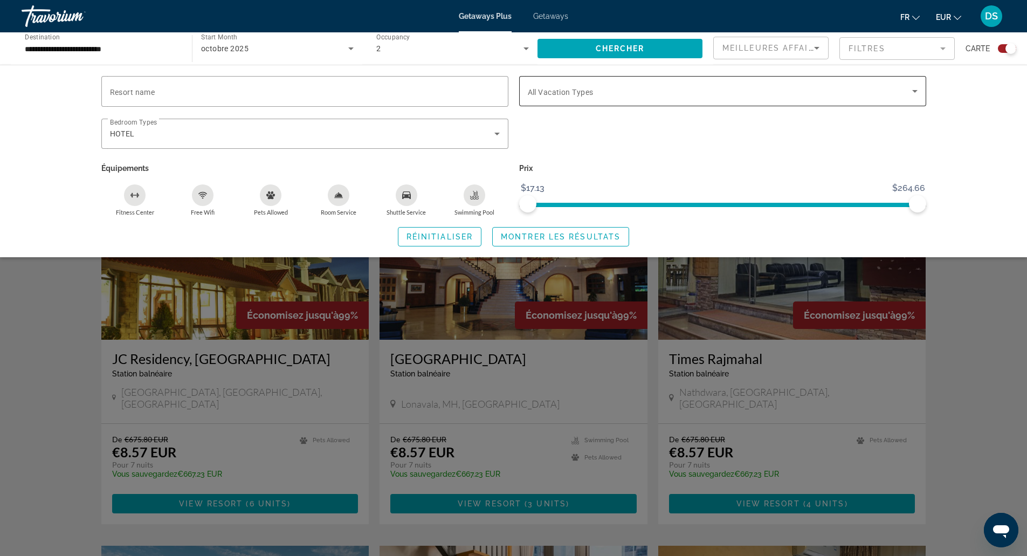
click at [794, 106] on div "Search widget" at bounding box center [723, 91] width 390 height 30
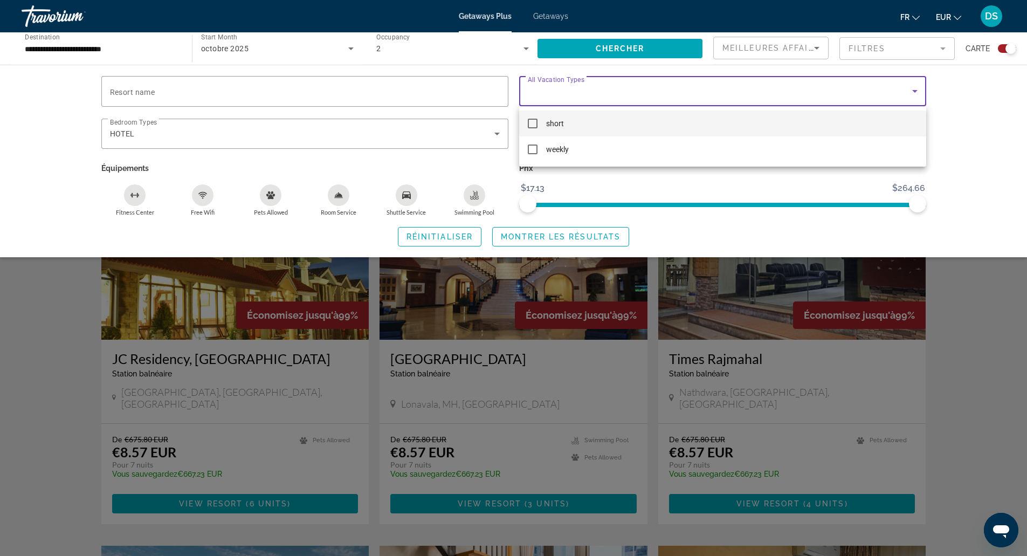
click at [794, 102] on div at bounding box center [513, 278] width 1027 height 556
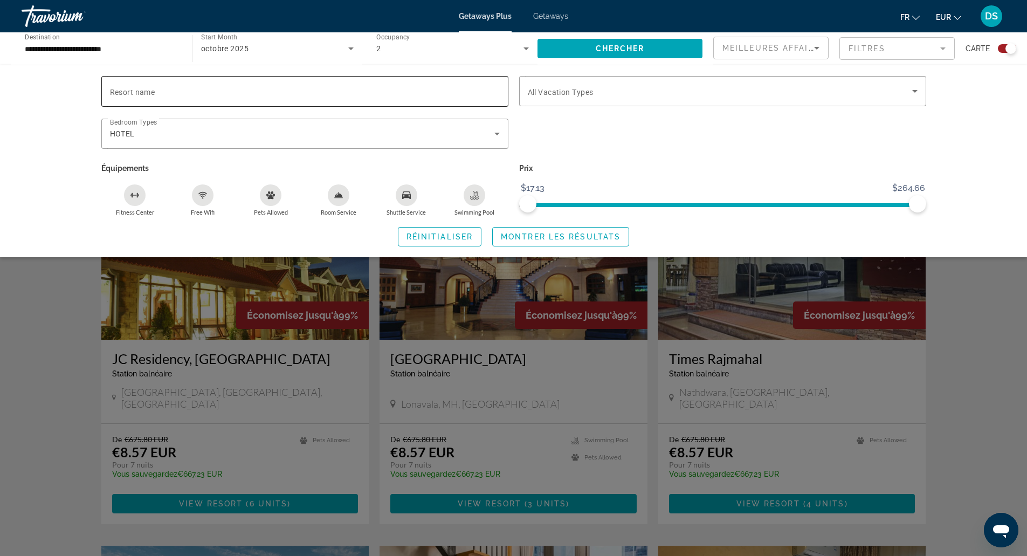
click at [252, 90] on input "Resort name" at bounding box center [305, 91] width 390 height 13
click at [963, 354] on div "Search widget" at bounding box center [513, 359] width 1027 height 394
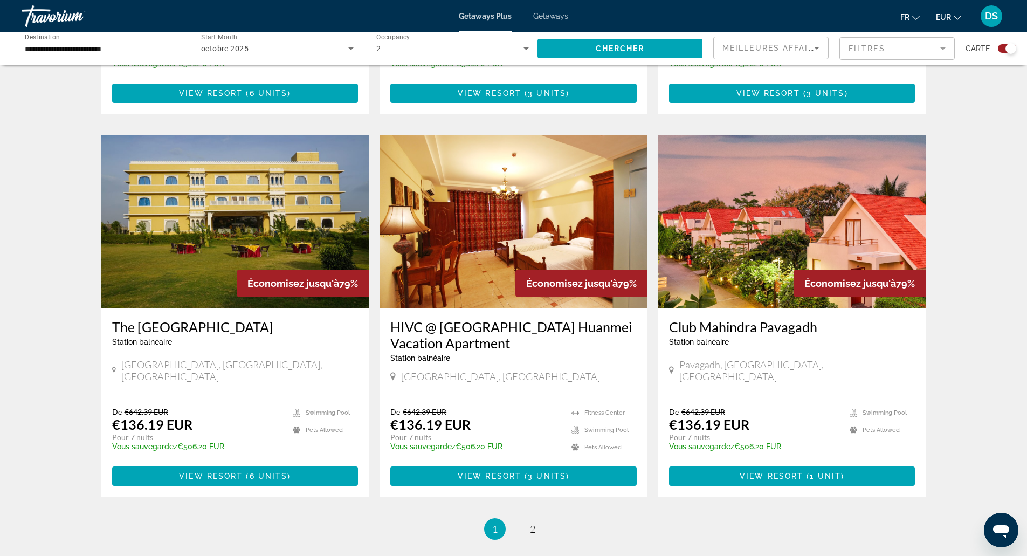
scroll to position [1539, 0]
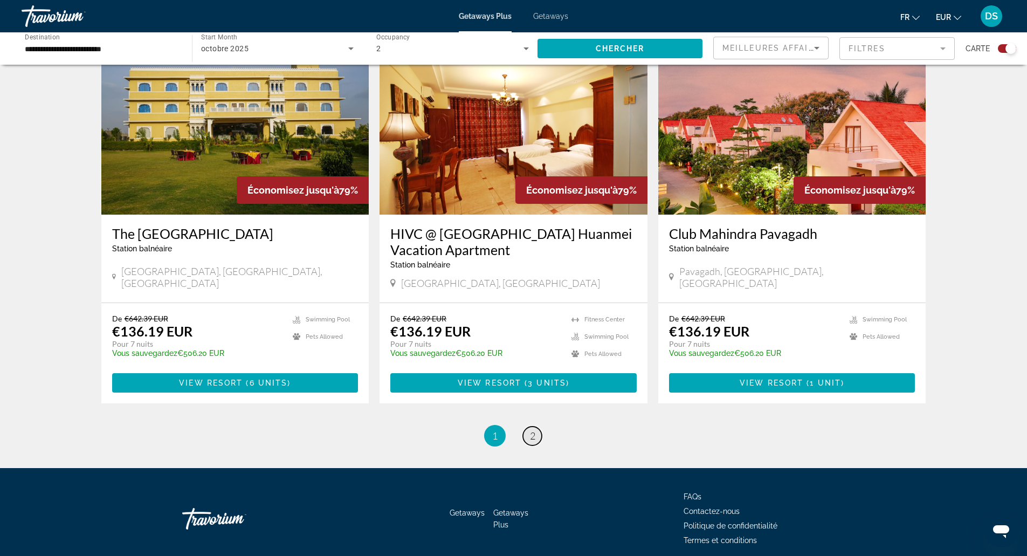
click at [528, 427] on link "page 2" at bounding box center [532, 436] width 19 height 19
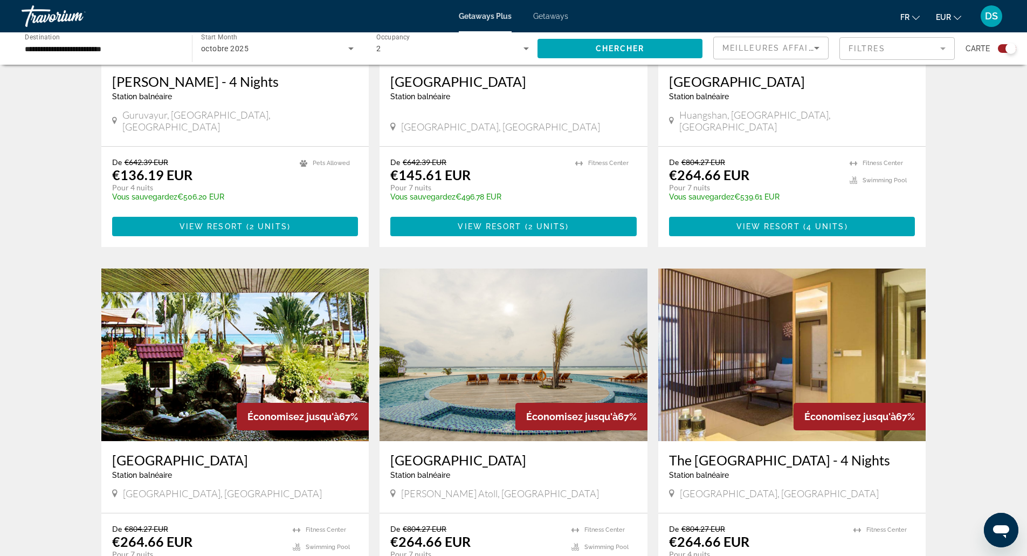
scroll to position [1078, 0]
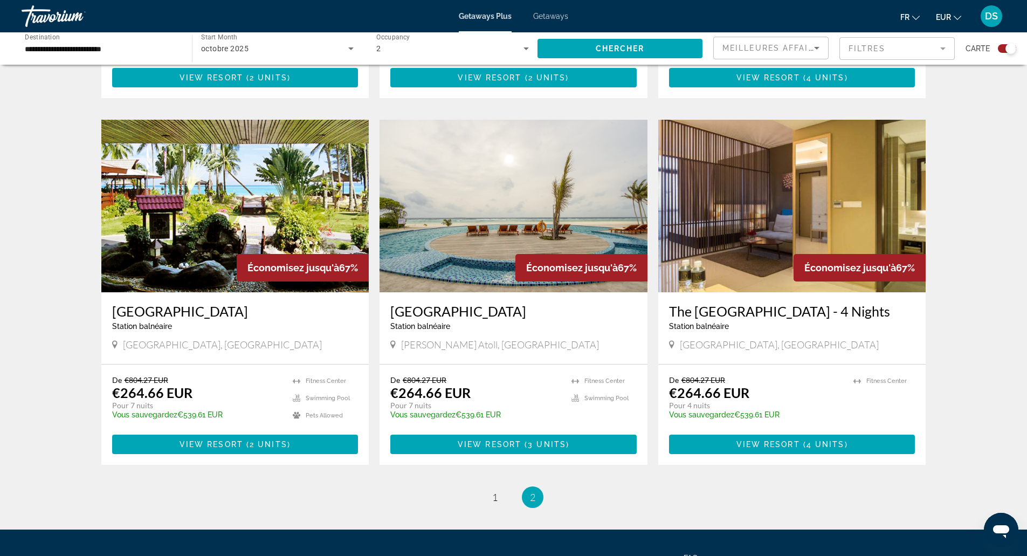
click at [267, 201] on img "Main content" at bounding box center [235, 206] width 268 height 173
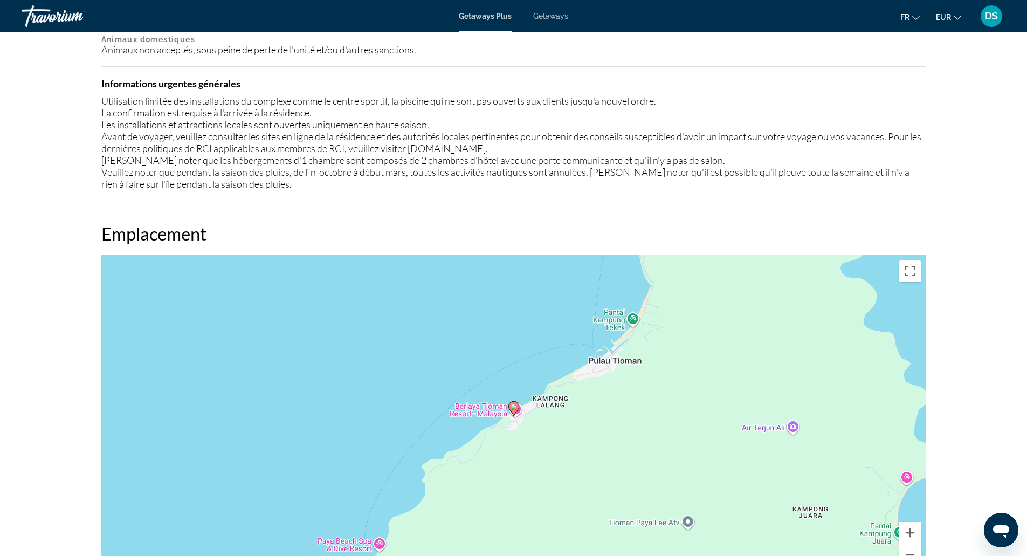
scroll to position [1016, 0]
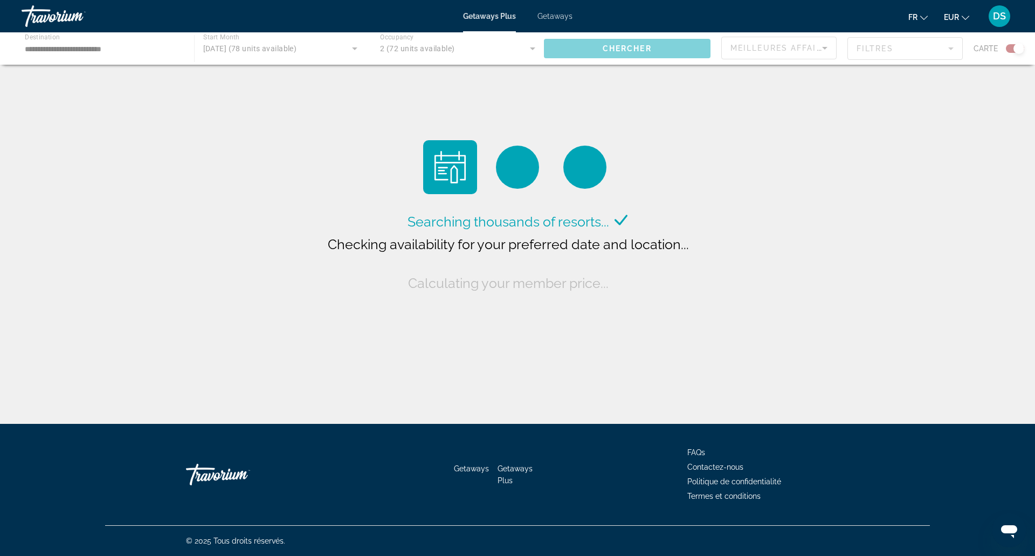
click at [572, 17] on div "Getaways Plus Getaways fr English Español Français Italiano Português русский E…" at bounding box center [517, 16] width 1035 height 28
click at [556, 17] on span "Getaways" at bounding box center [555, 16] width 35 height 9
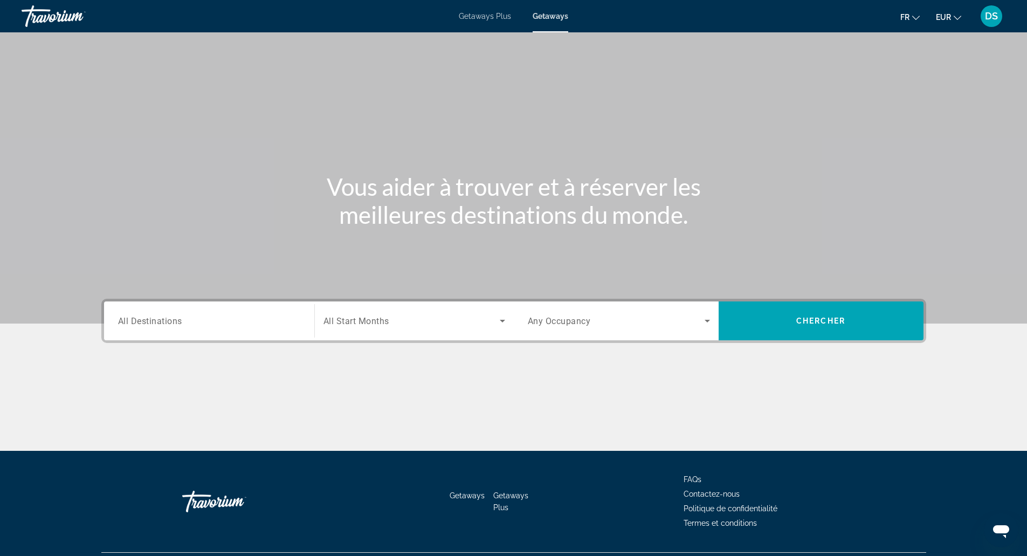
click at [178, 318] on span "All Destinations" at bounding box center [150, 320] width 64 height 10
click at [178, 318] on input "Destination All Destinations" at bounding box center [209, 321] width 182 height 13
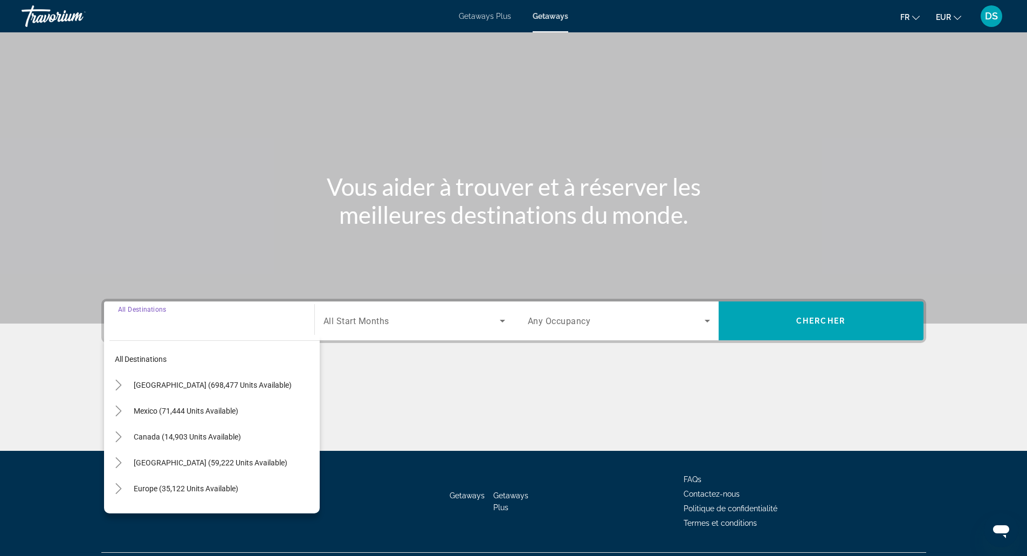
scroll to position [27, 0]
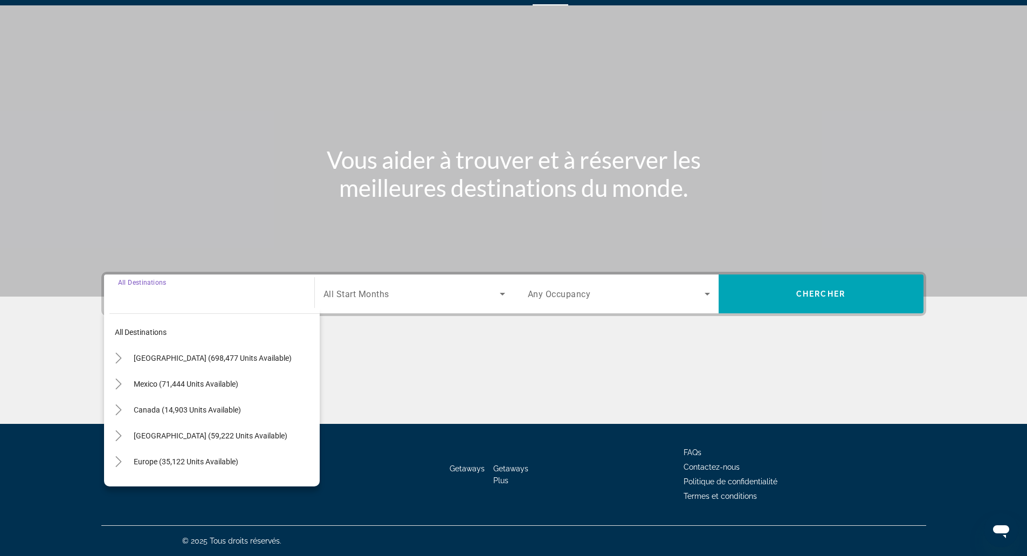
click at [425, 300] on span "Search widget" at bounding box center [412, 293] width 176 height 13
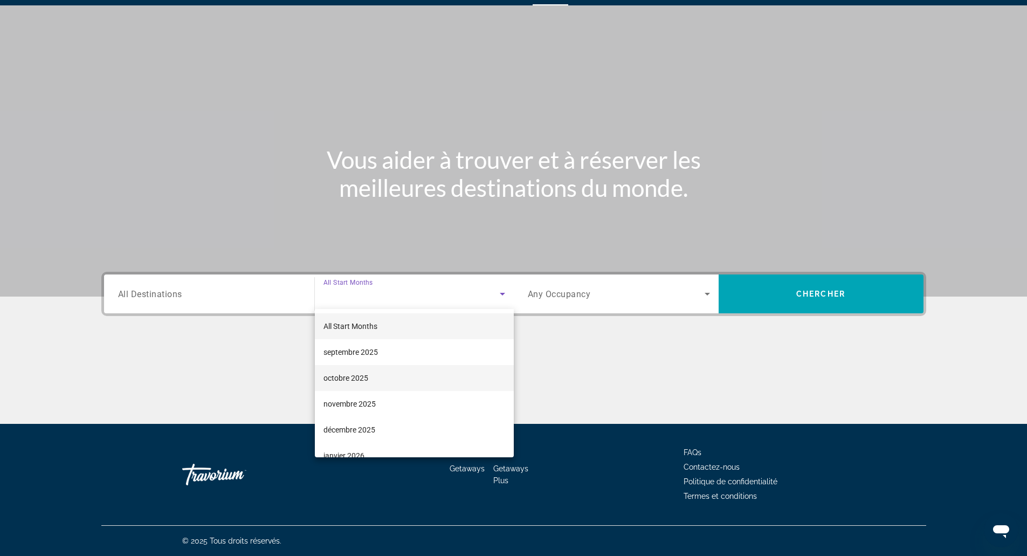
click at [383, 377] on mat-option "octobre 2025" at bounding box center [414, 378] width 199 height 26
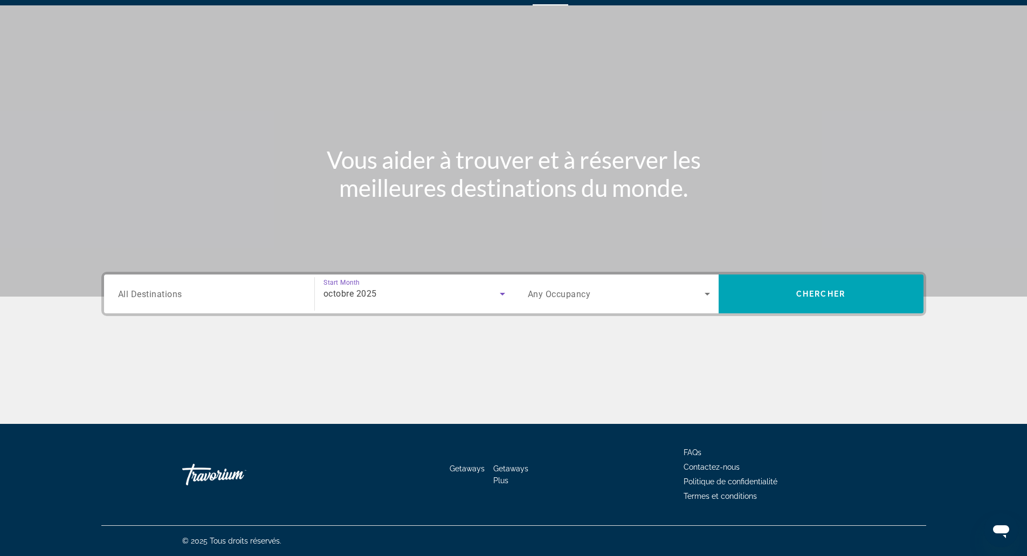
click at [616, 300] on span "Search widget" at bounding box center [616, 293] width 177 height 13
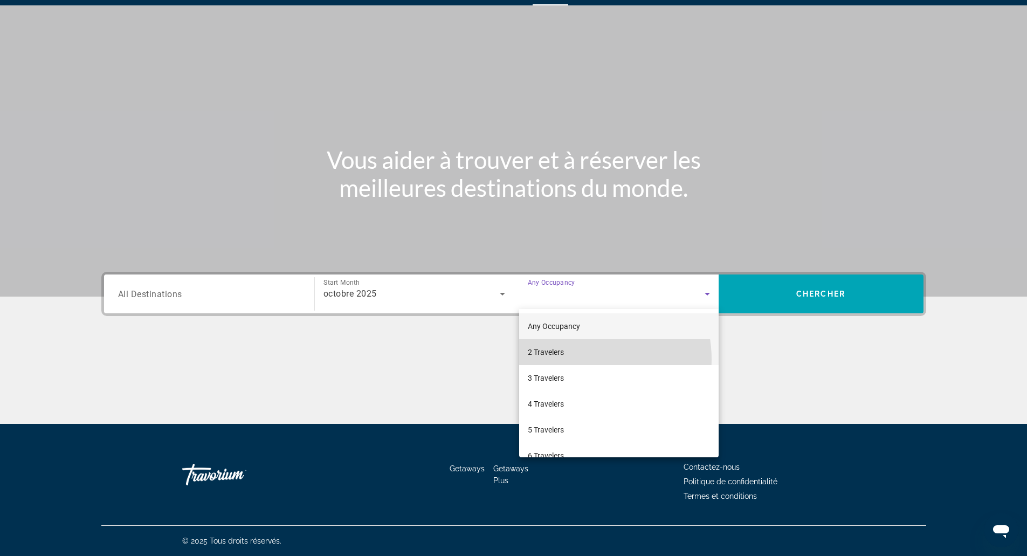
click at [581, 359] on mat-option "2 Travelers" at bounding box center [619, 352] width 200 height 26
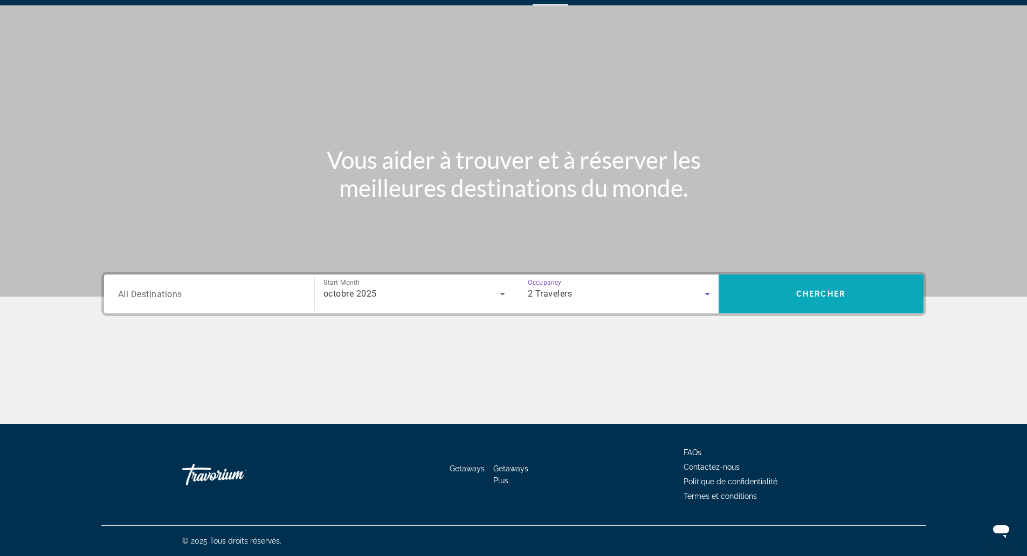
click at [868, 285] on span "Search widget" at bounding box center [821, 294] width 205 height 26
